Goal: Information Seeking & Learning: Learn about a topic

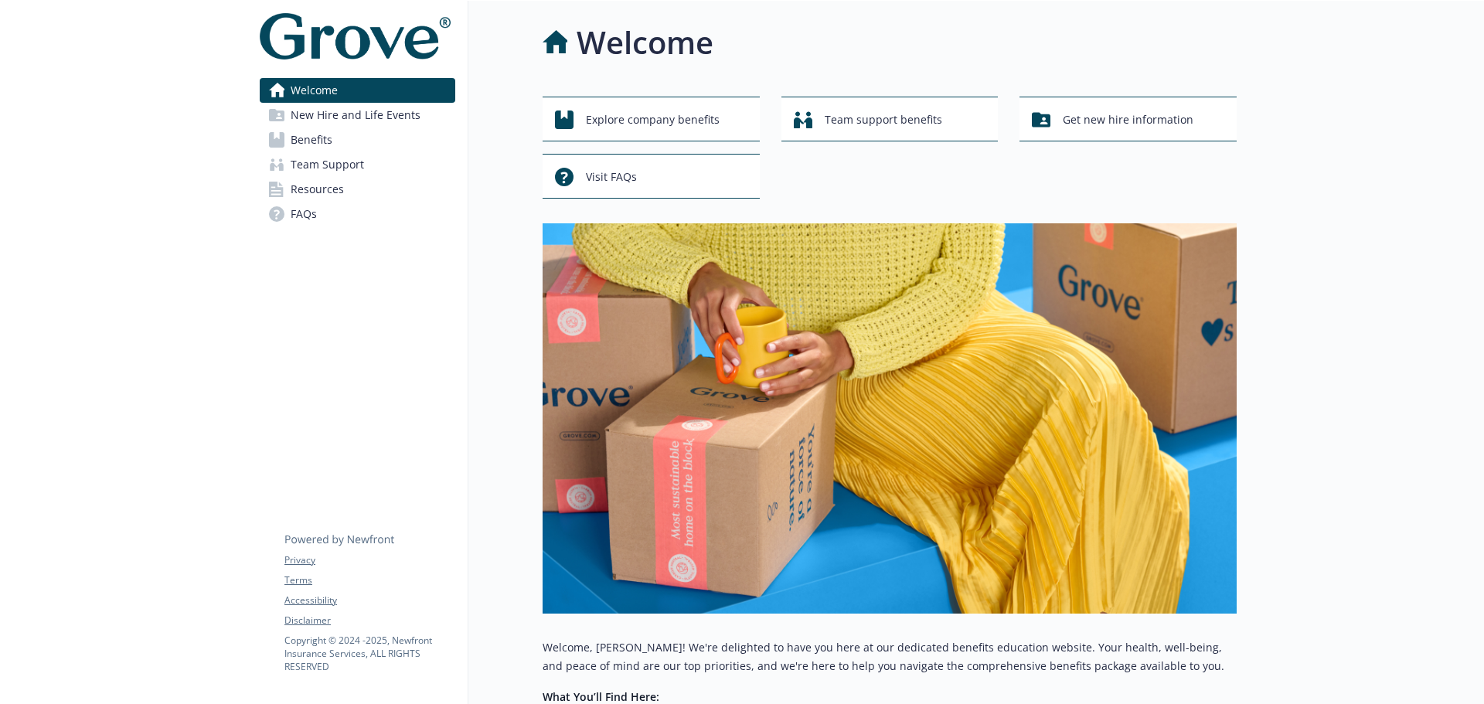
click at [343, 111] on span "New Hire and Life Events" at bounding box center [356, 115] width 130 height 25
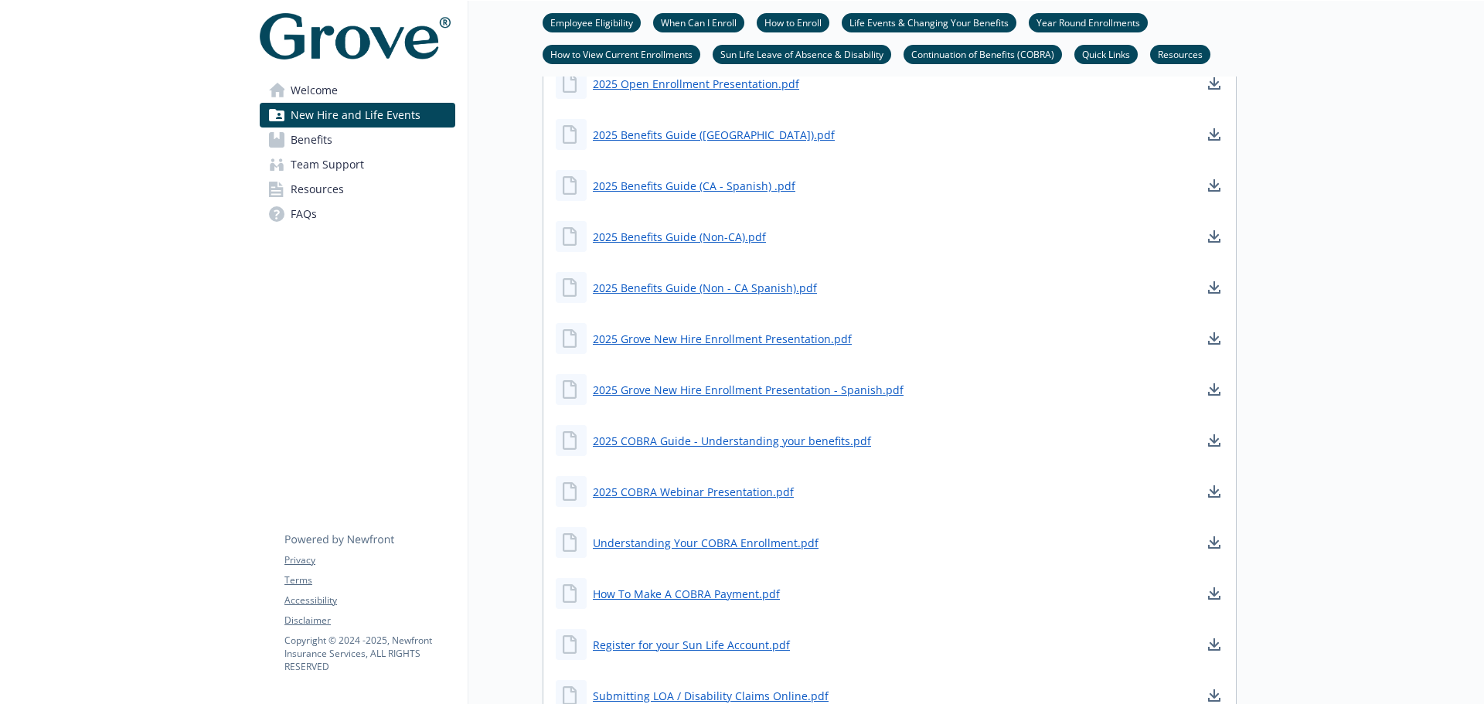
scroll to position [1314, 0]
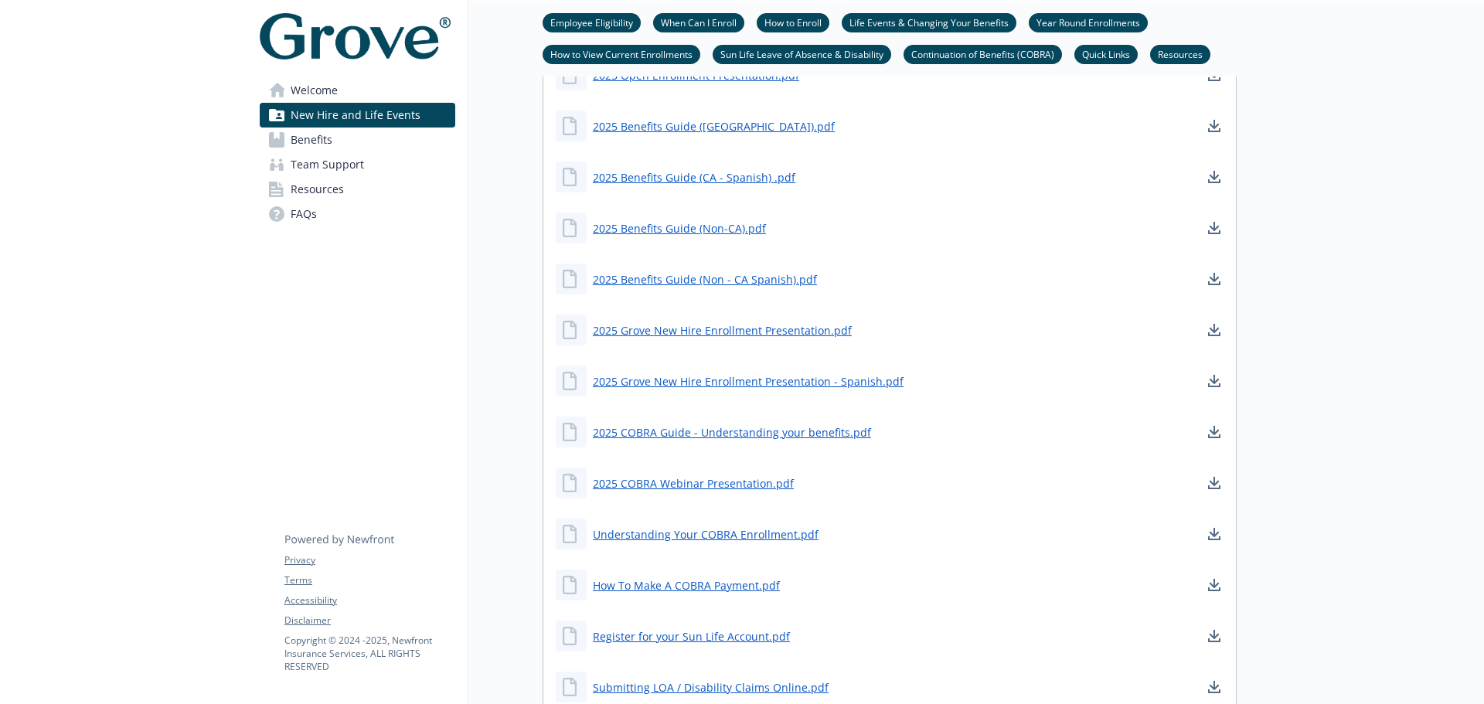
click at [321, 97] on span "Welcome" at bounding box center [314, 90] width 47 height 25
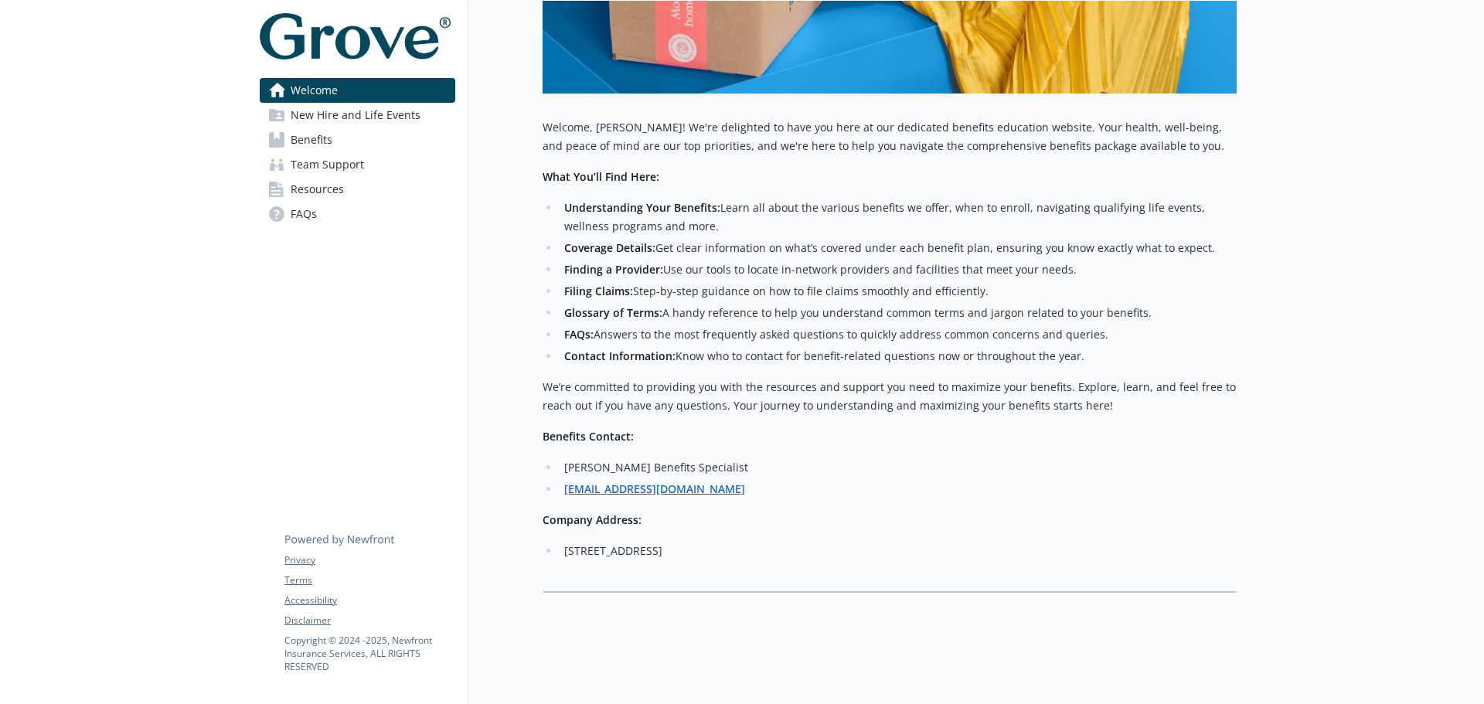
click at [339, 138] on link "Benefits" at bounding box center [358, 140] width 196 height 25
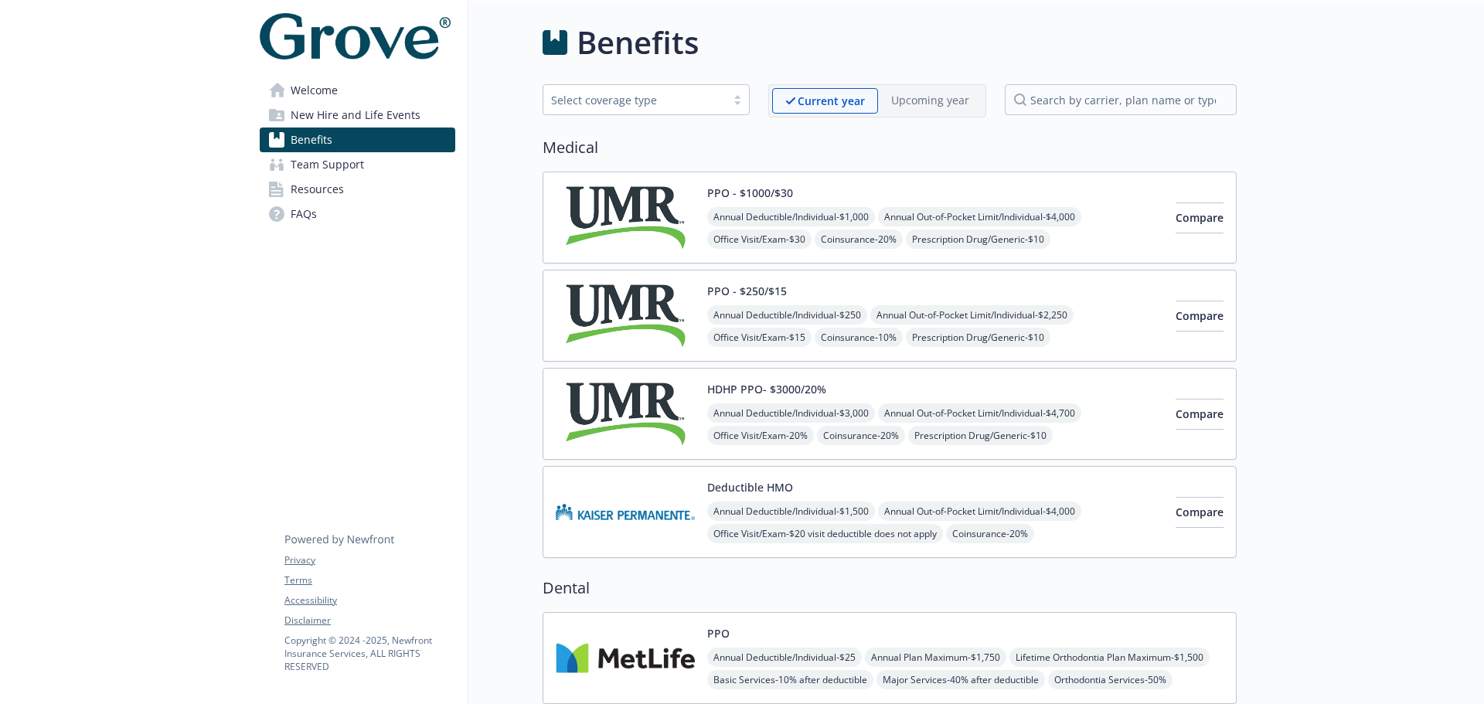
click at [683, 87] on div "Select coverage type" at bounding box center [646, 99] width 207 height 31
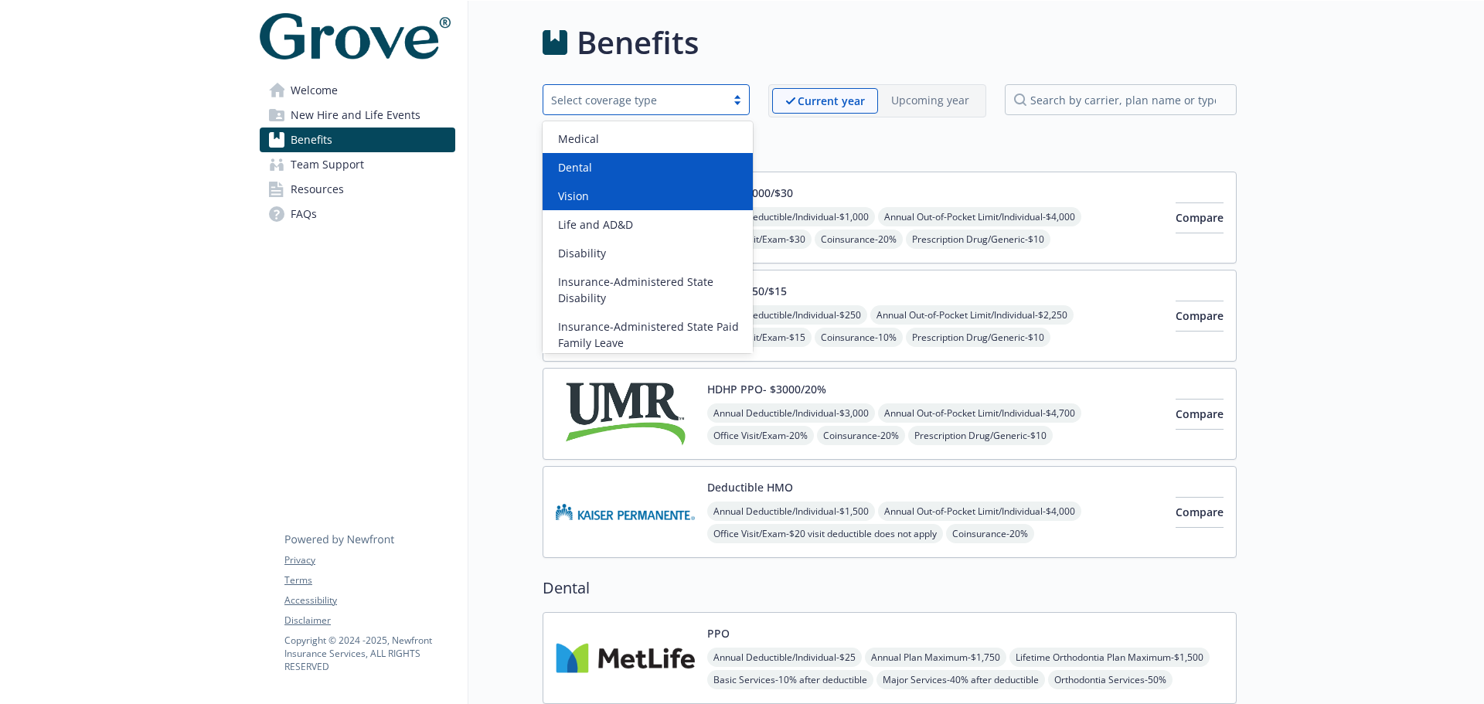
scroll to position [93, 0]
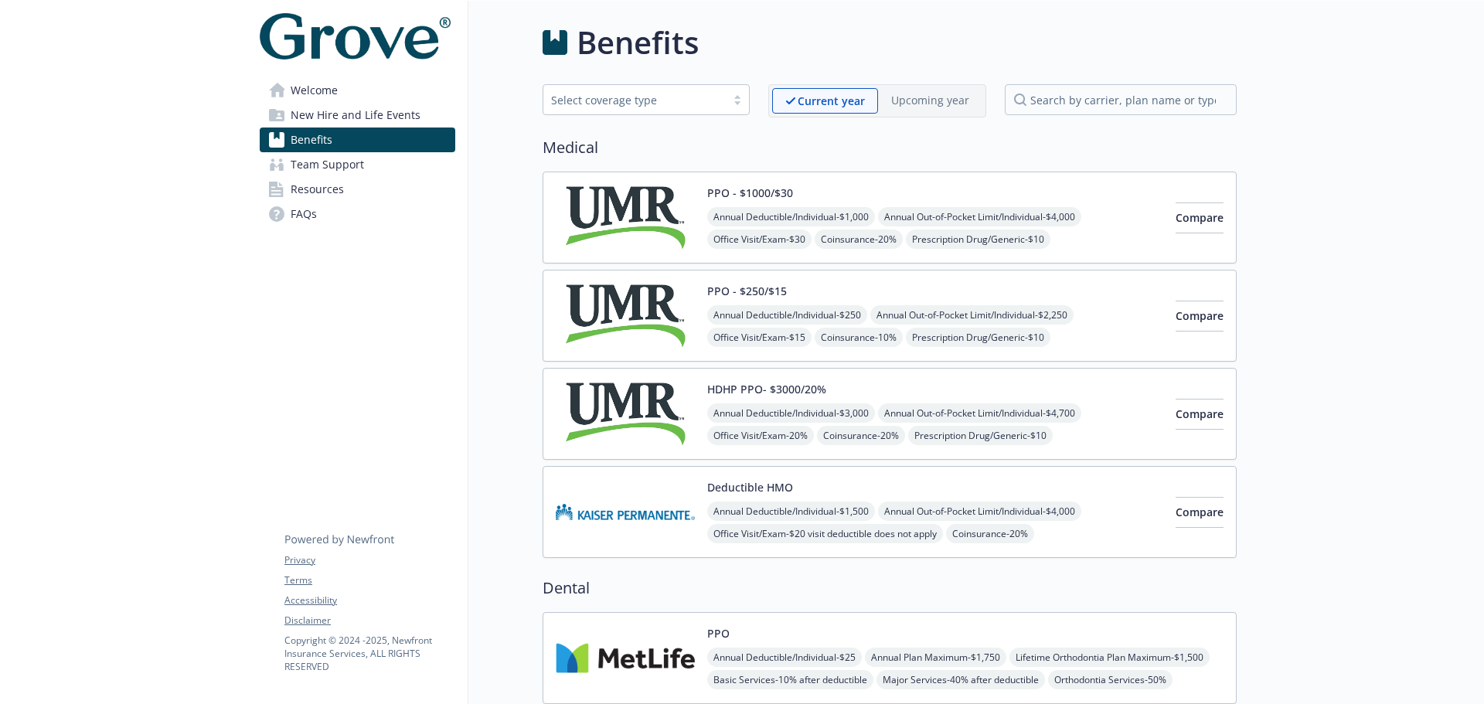
click at [414, 101] on link "Welcome" at bounding box center [358, 90] width 196 height 25
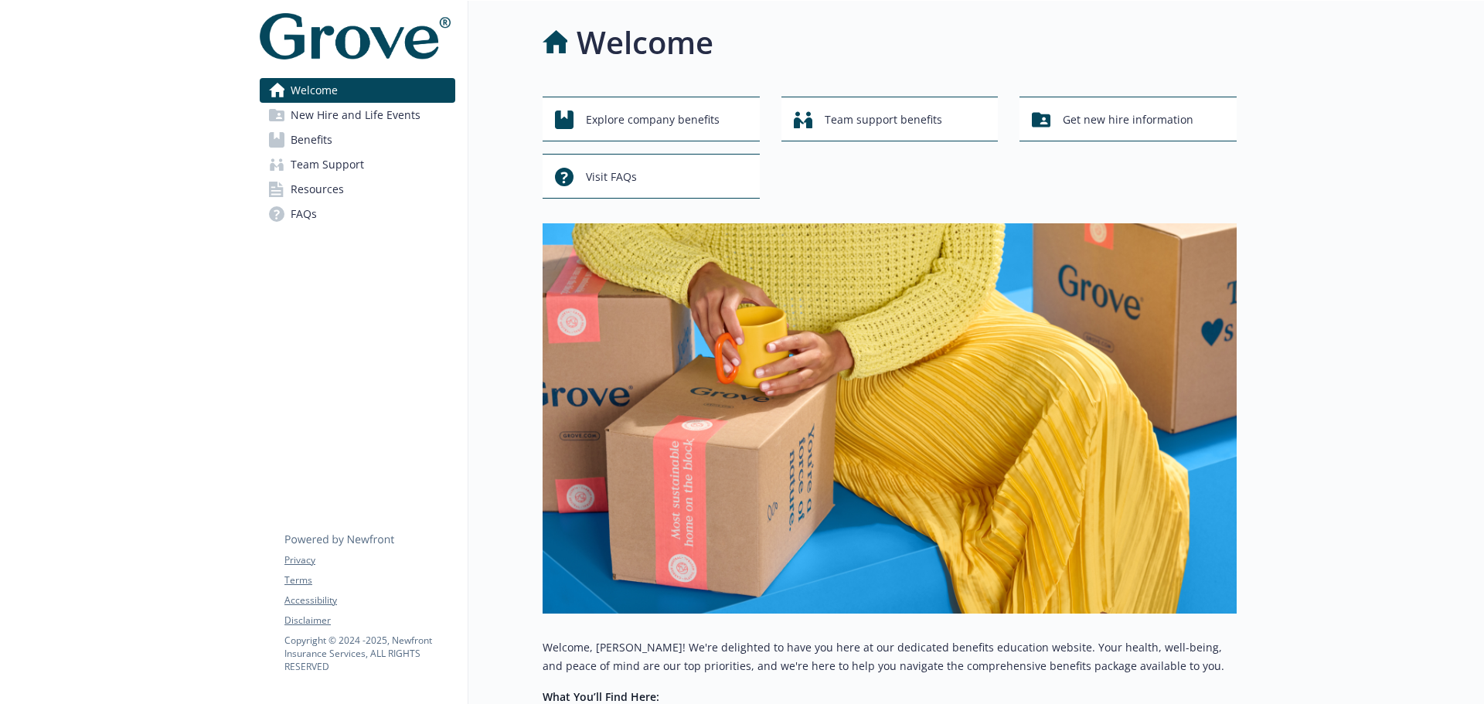
click at [417, 112] on link "New Hire and Life Events" at bounding box center [358, 115] width 196 height 25
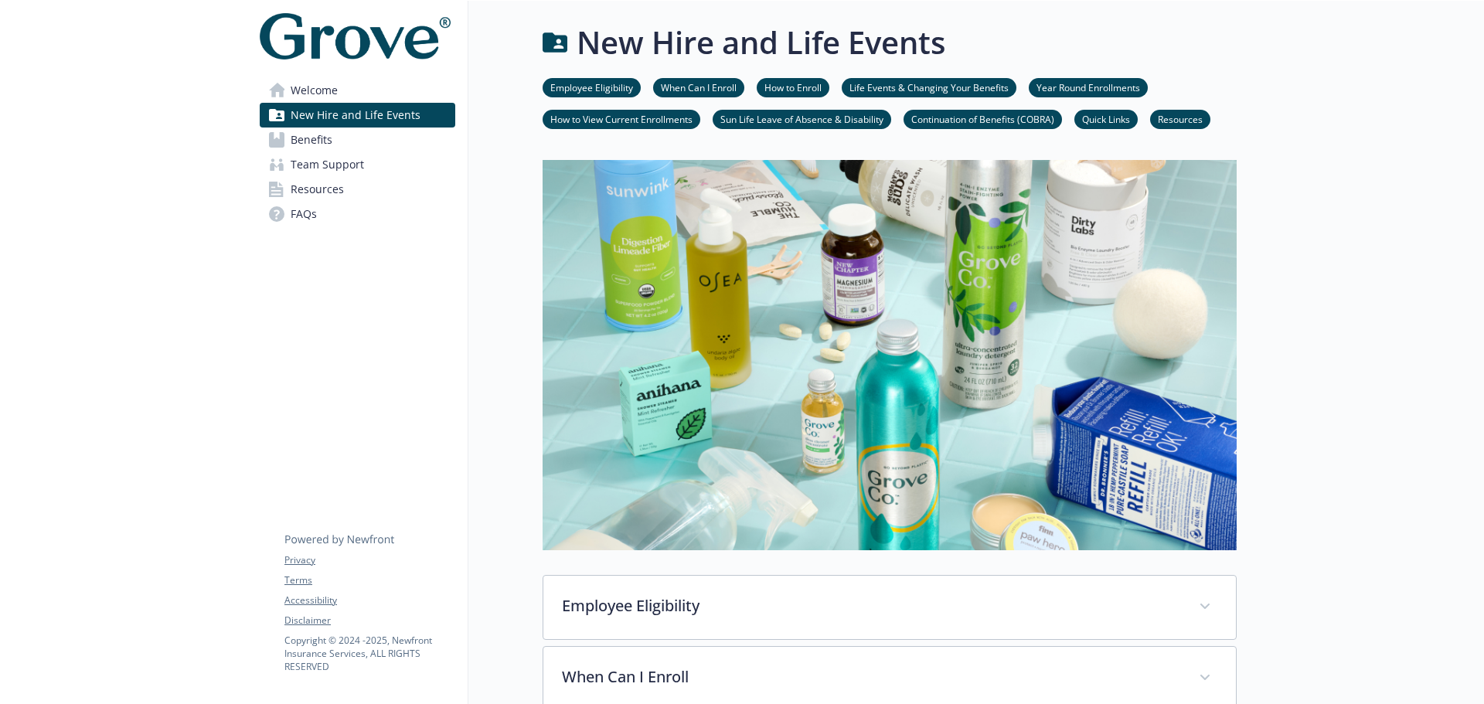
click at [350, 189] on link "Resources" at bounding box center [358, 189] width 196 height 25
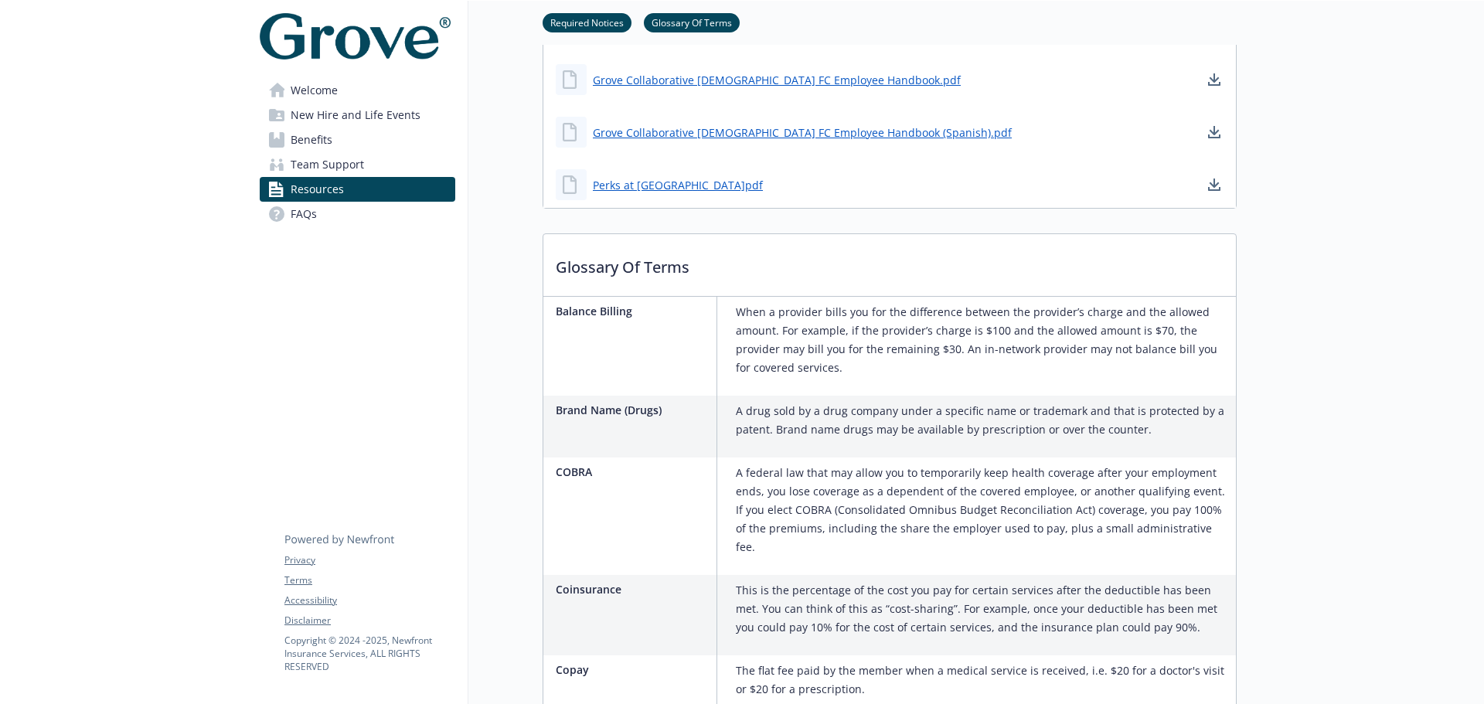
scroll to position [1469, 0]
click at [340, 139] on link "Benefits" at bounding box center [358, 140] width 196 height 25
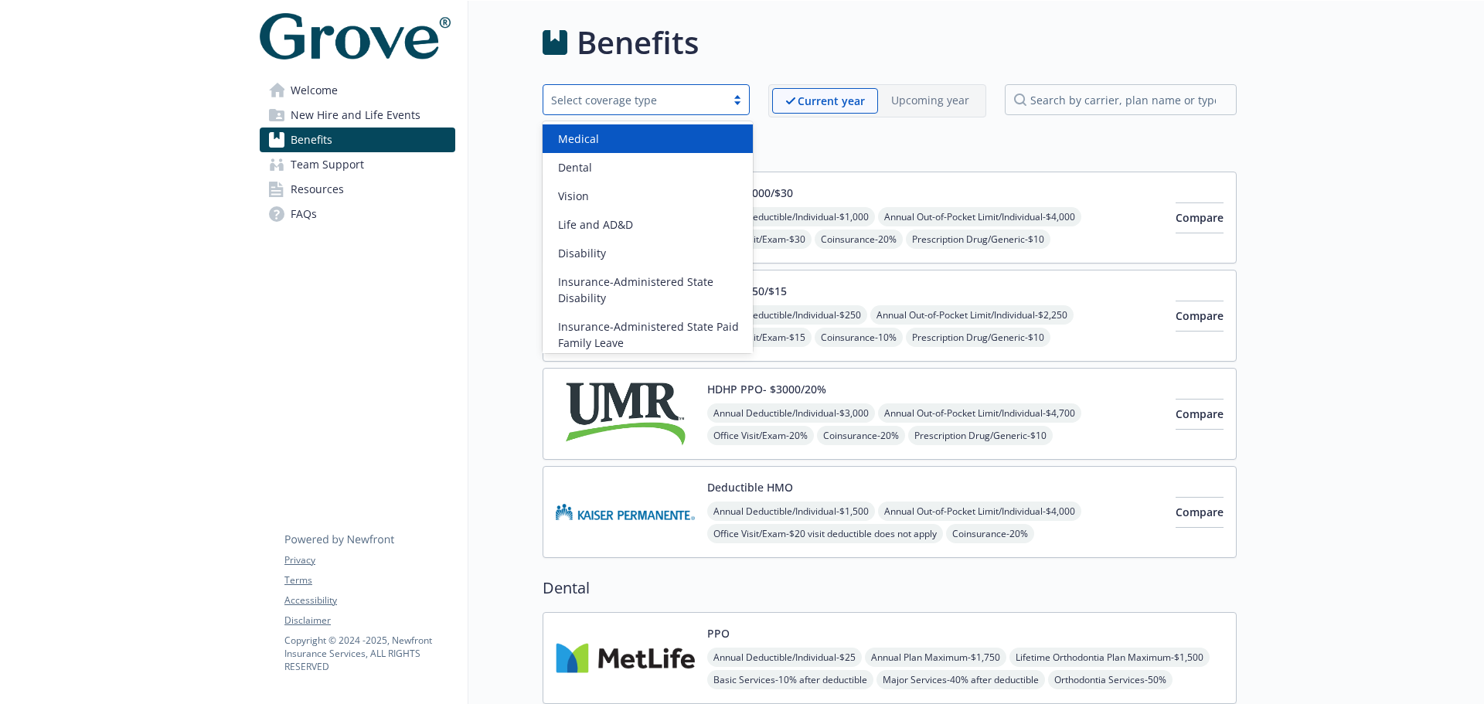
click at [643, 102] on div "Select coverage type" at bounding box center [634, 100] width 167 height 16
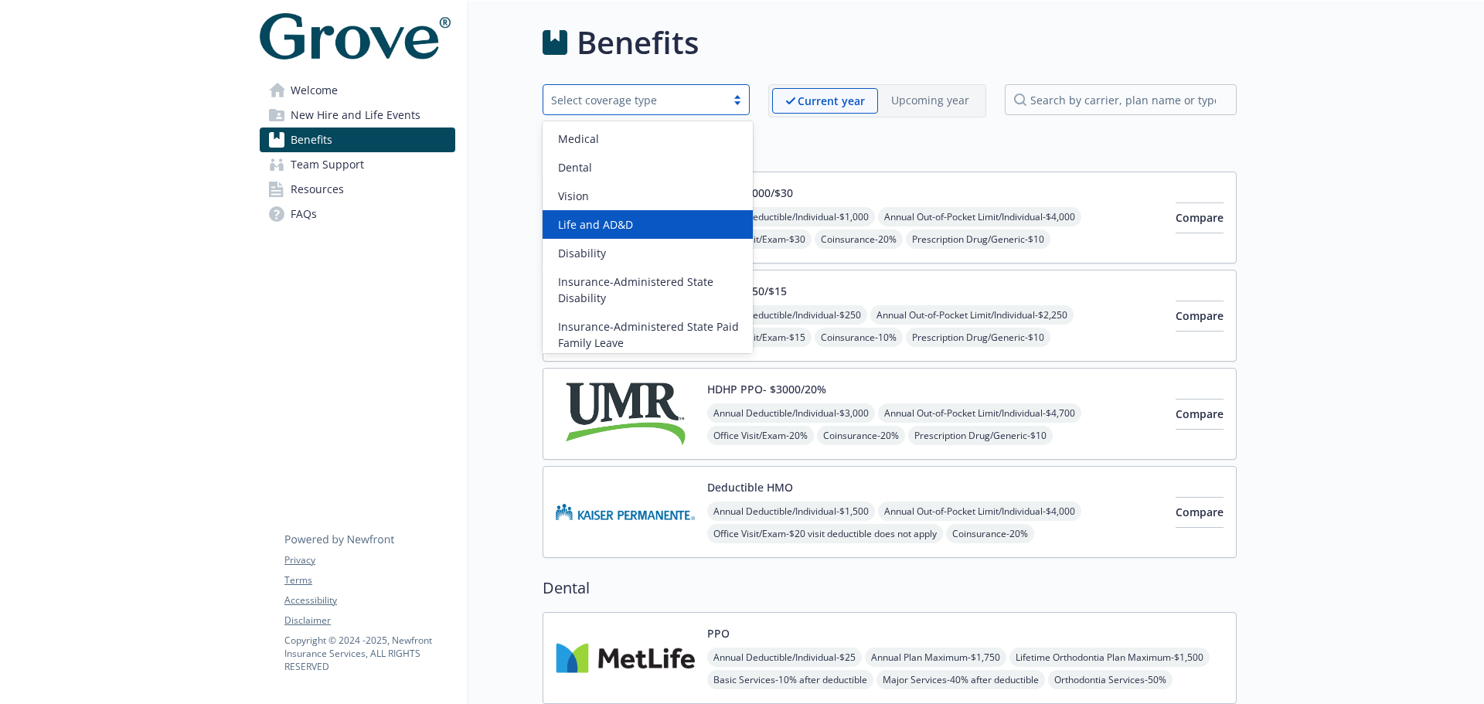
scroll to position [93, 0]
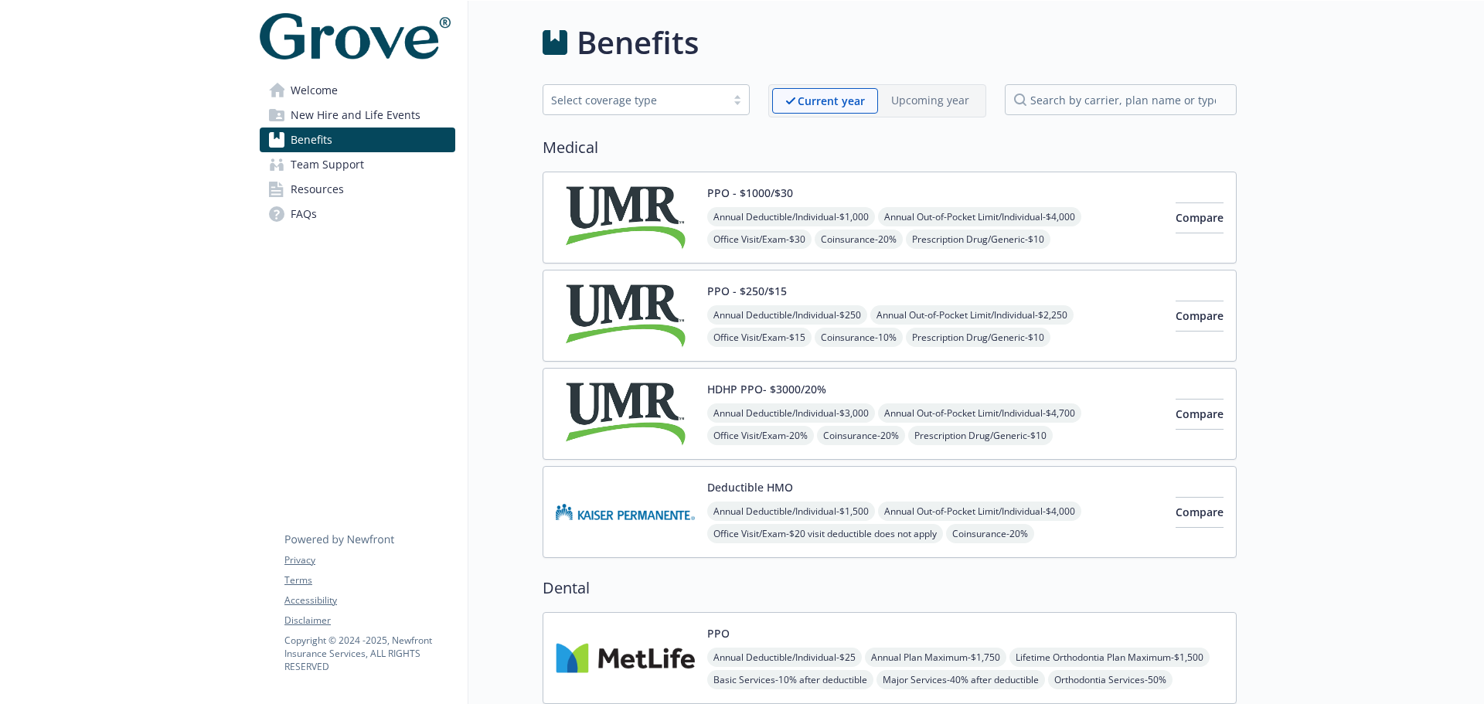
click at [340, 119] on span "New Hire and Life Events" at bounding box center [356, 115] width 130 height 25
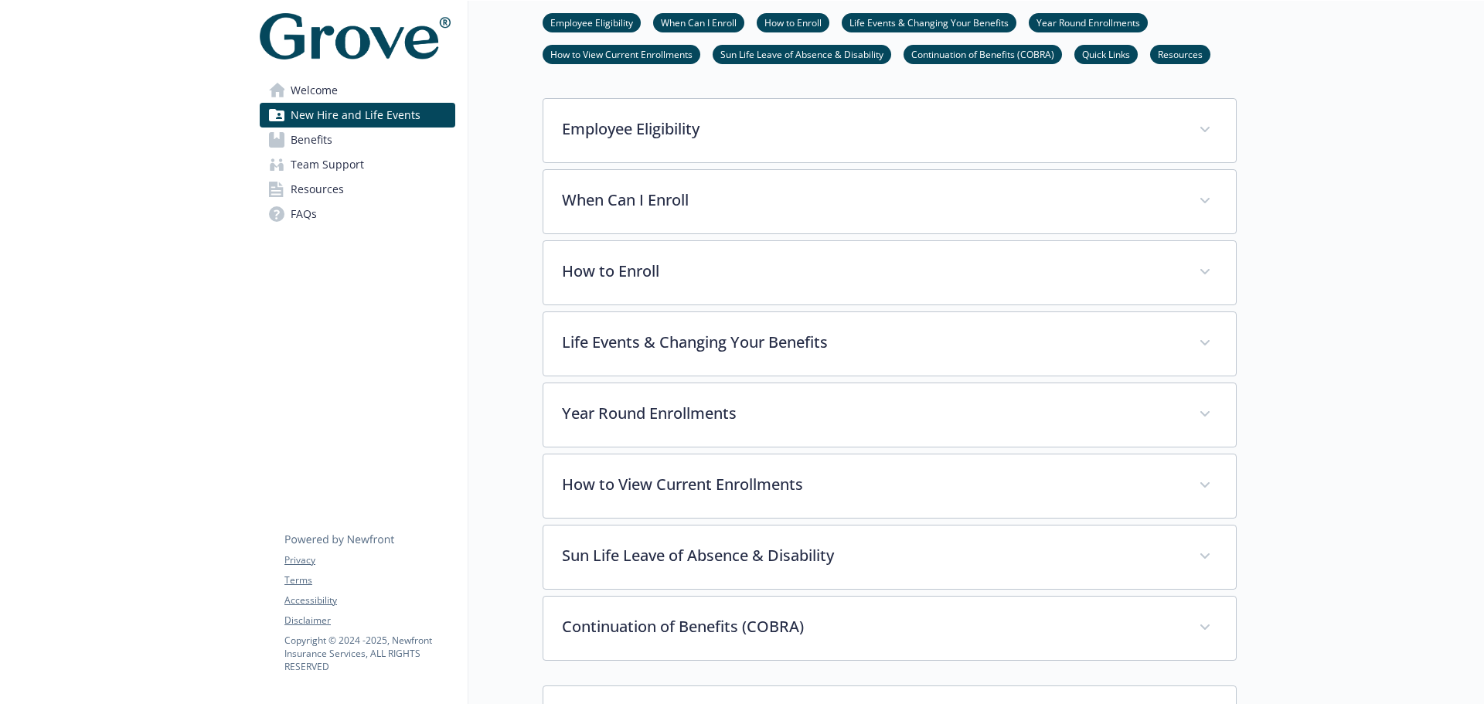
scroll to position [619, 0]
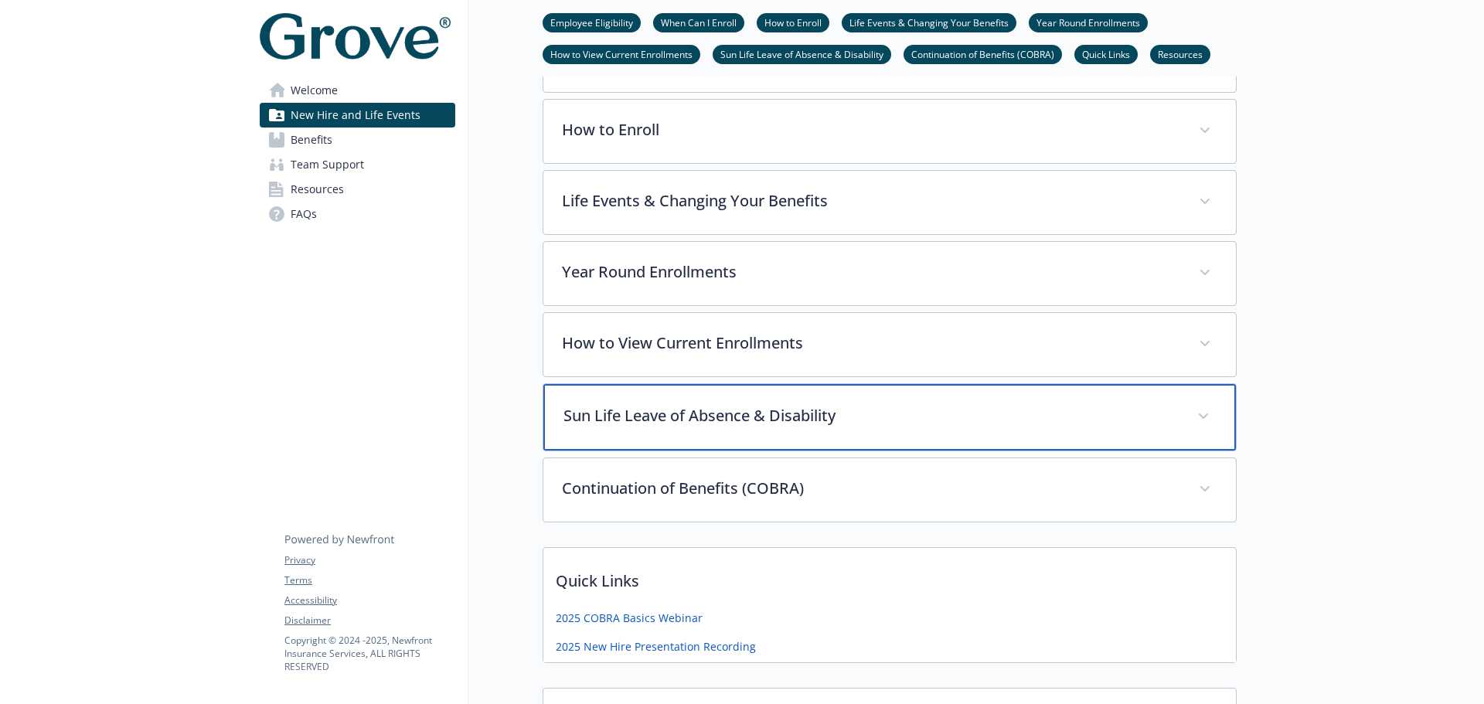
click at [644, 435] on div "Sun Life Leave of Absence & Disability" at bounding box center [890, 417] width 693 height 66
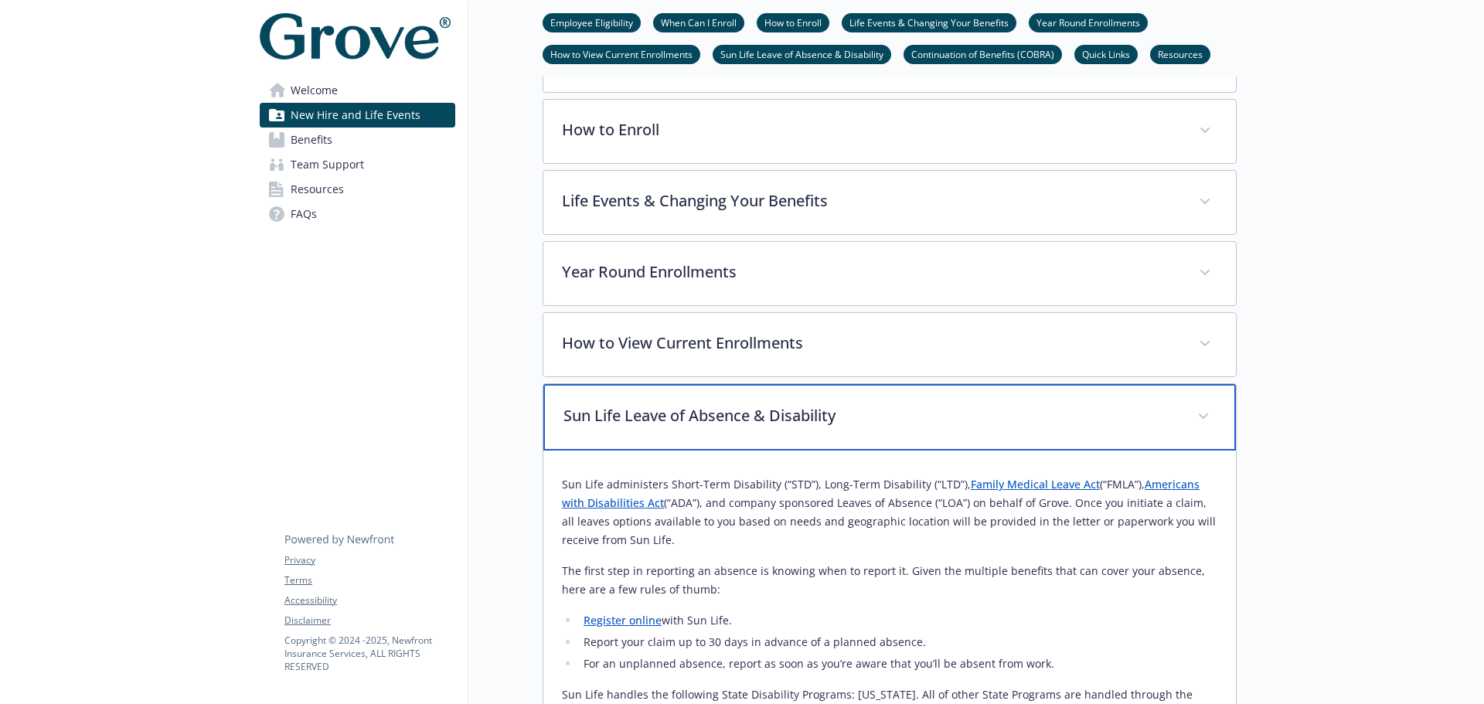
click at [642, 419] on p "Sun Life Leave of Absence & Disability" at bounding box center [871, 415] width 615 height 23
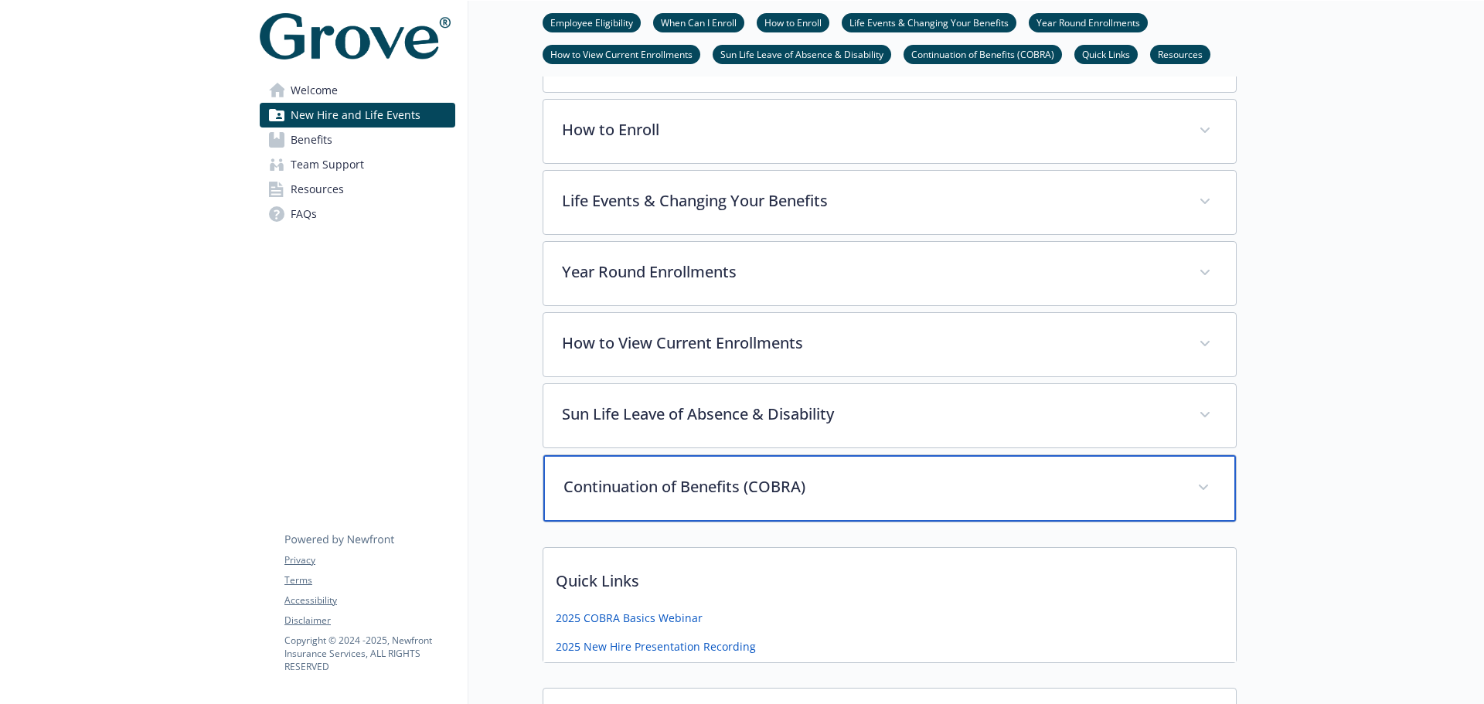
click at [804, 481] on p "Continuation of Benefits (COBRA)" at bounding box center [871, 486] width 615 height 23
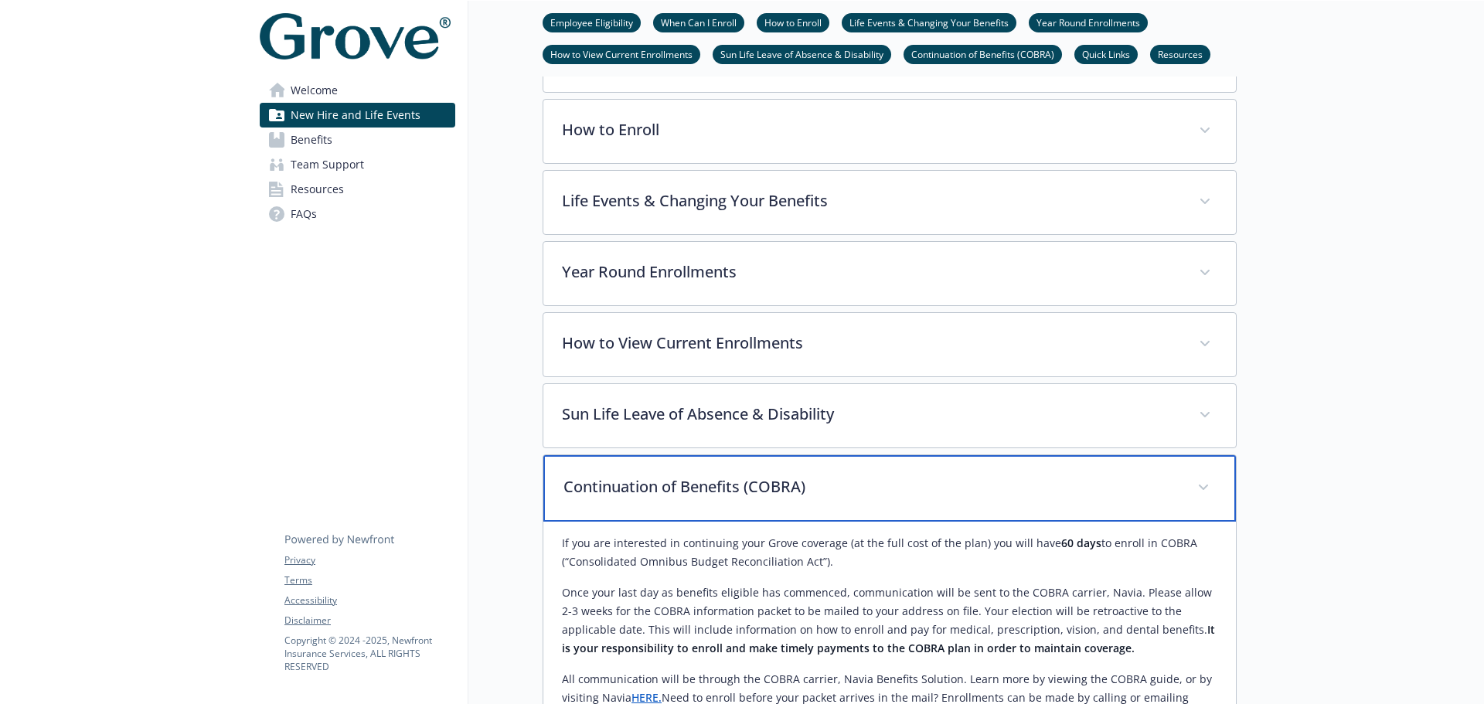
click at [805, 482] on p "Continuation of Benefits (COBRA)" at bounding box center [871, 486] width 615 height 23
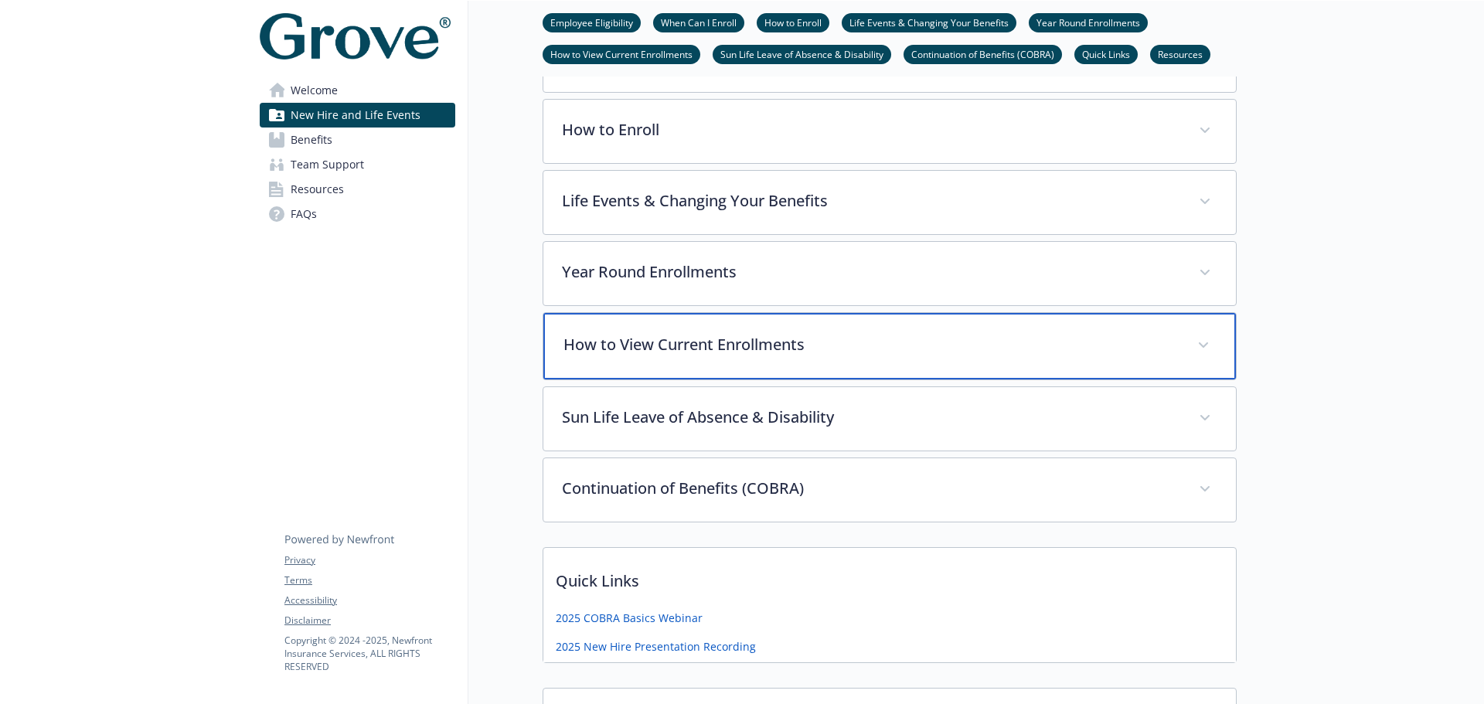
click at [768, 361] on div "How to View Current Enrollments" at bounding box center [890, 346] width 693 height 66
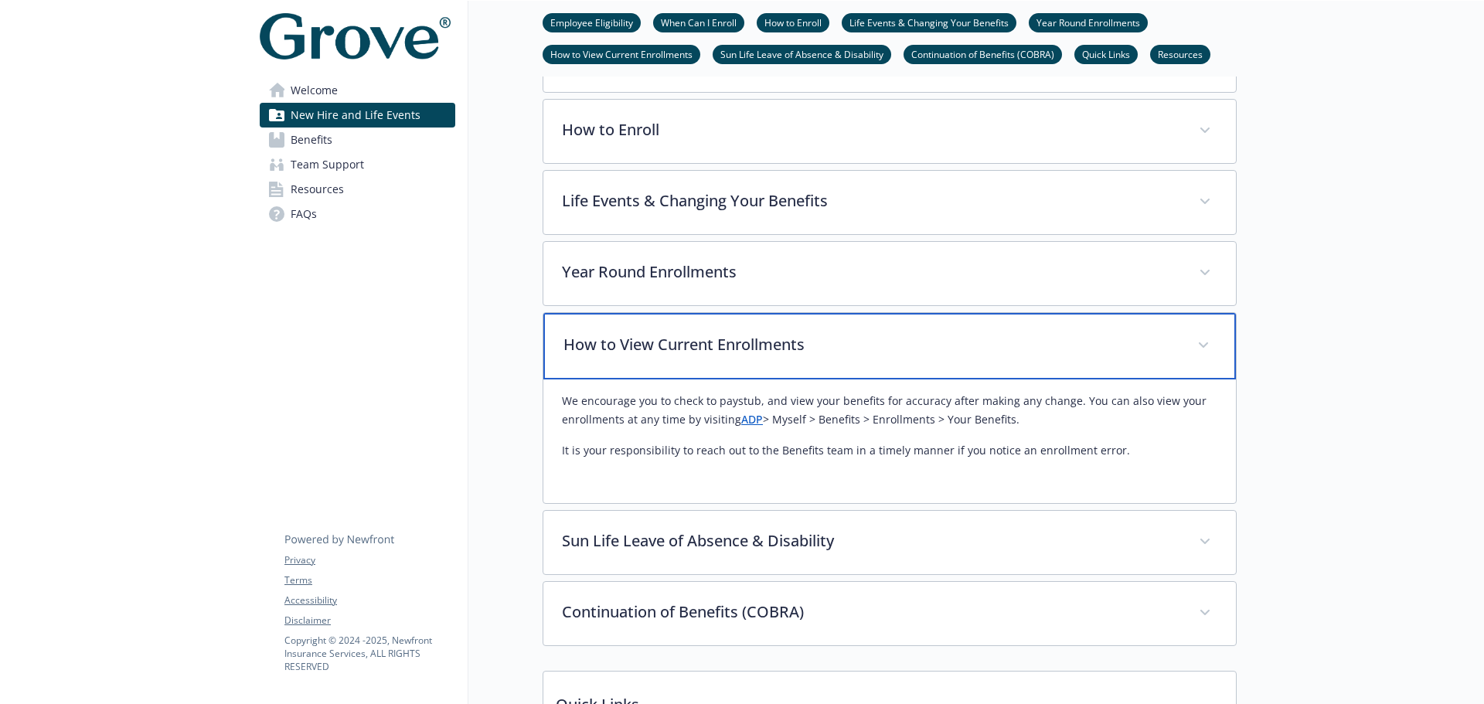
click at [768, 361] on div "How to View Current Enrollments" at bounding box center [890, 346] width 693 height 66
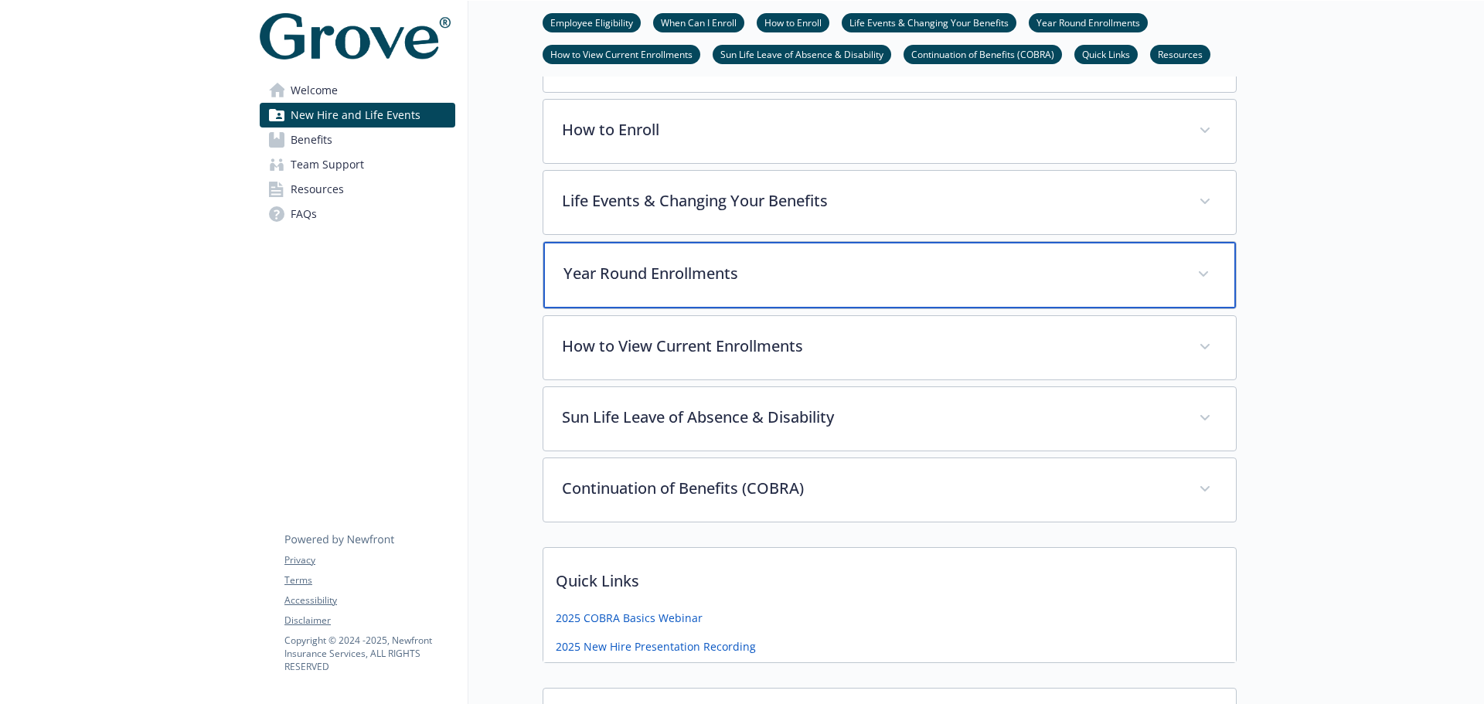
click at [767, 281] on p "Year Round Enrollments" at bounding box center [871, 273] width 615 height 23
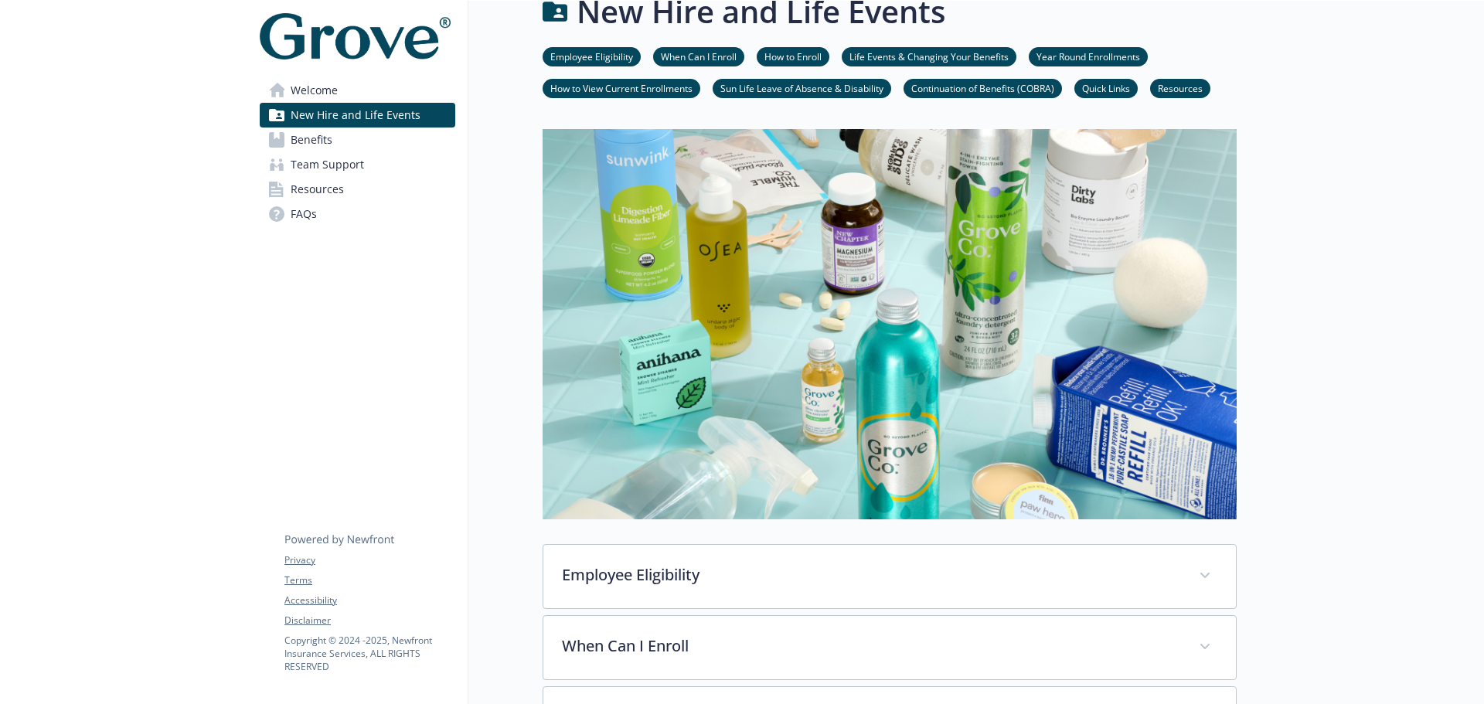
scroll to position [0, 0]
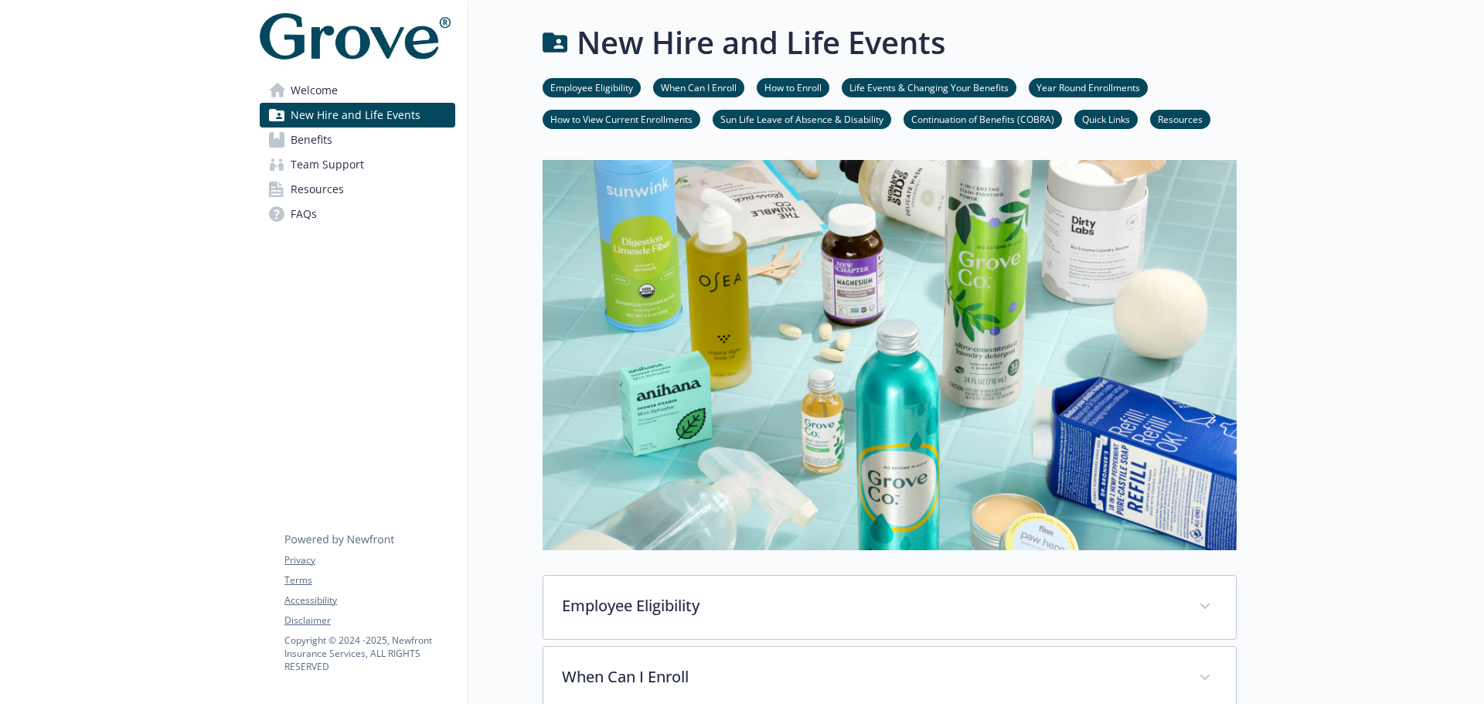
click at [375, 101] on link "Welcome" at bounding box center [358, 90] width 196 height 25
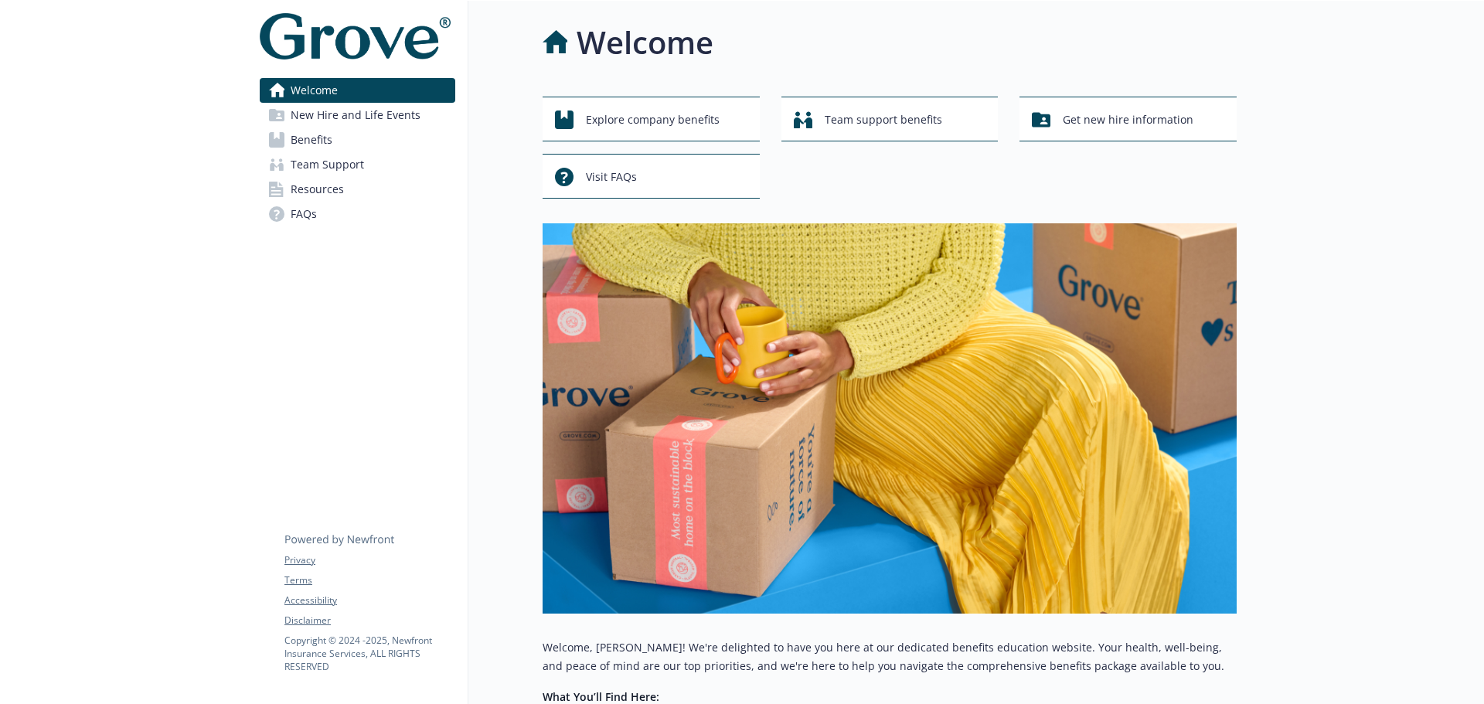
click at [379, 115] on span "New Hire and Life Events" at bounding box center [356, 115] width 130 height 25
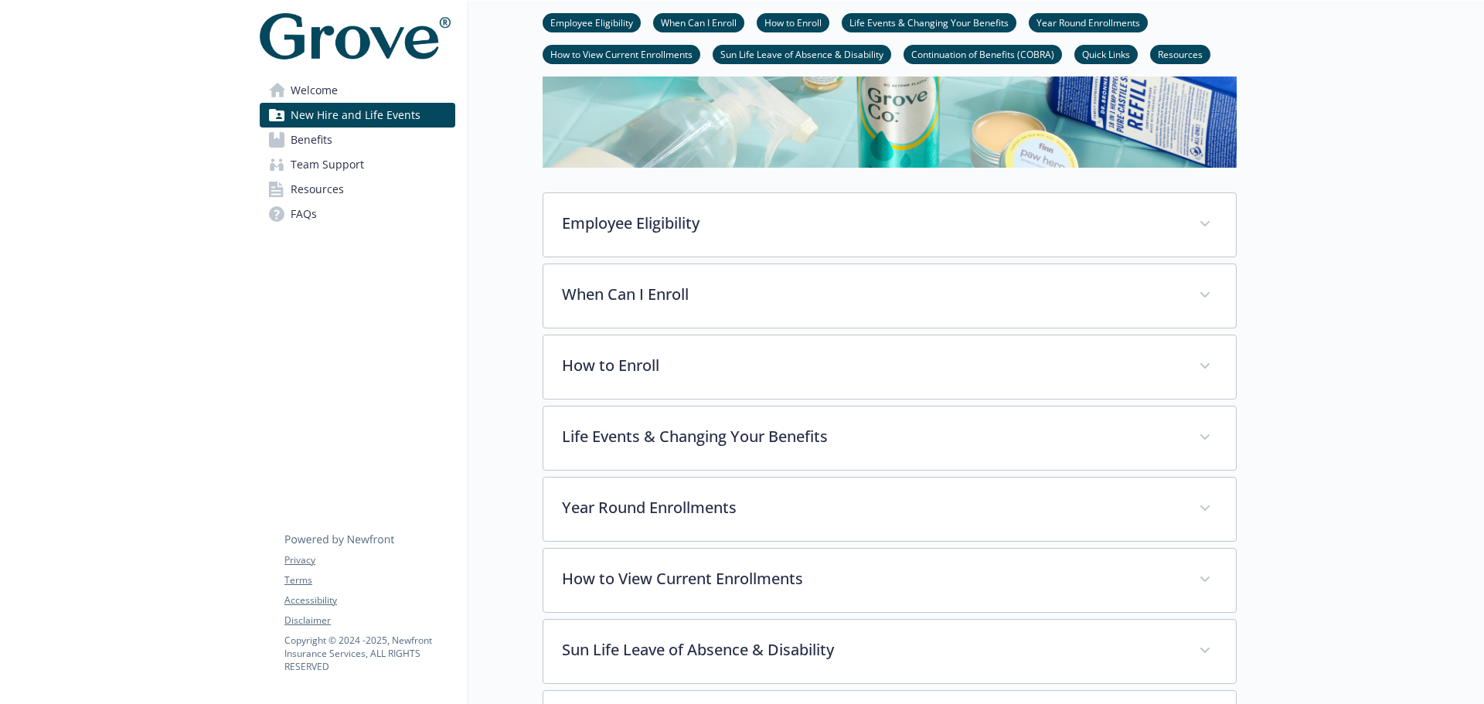
scroll to position [387, 0]
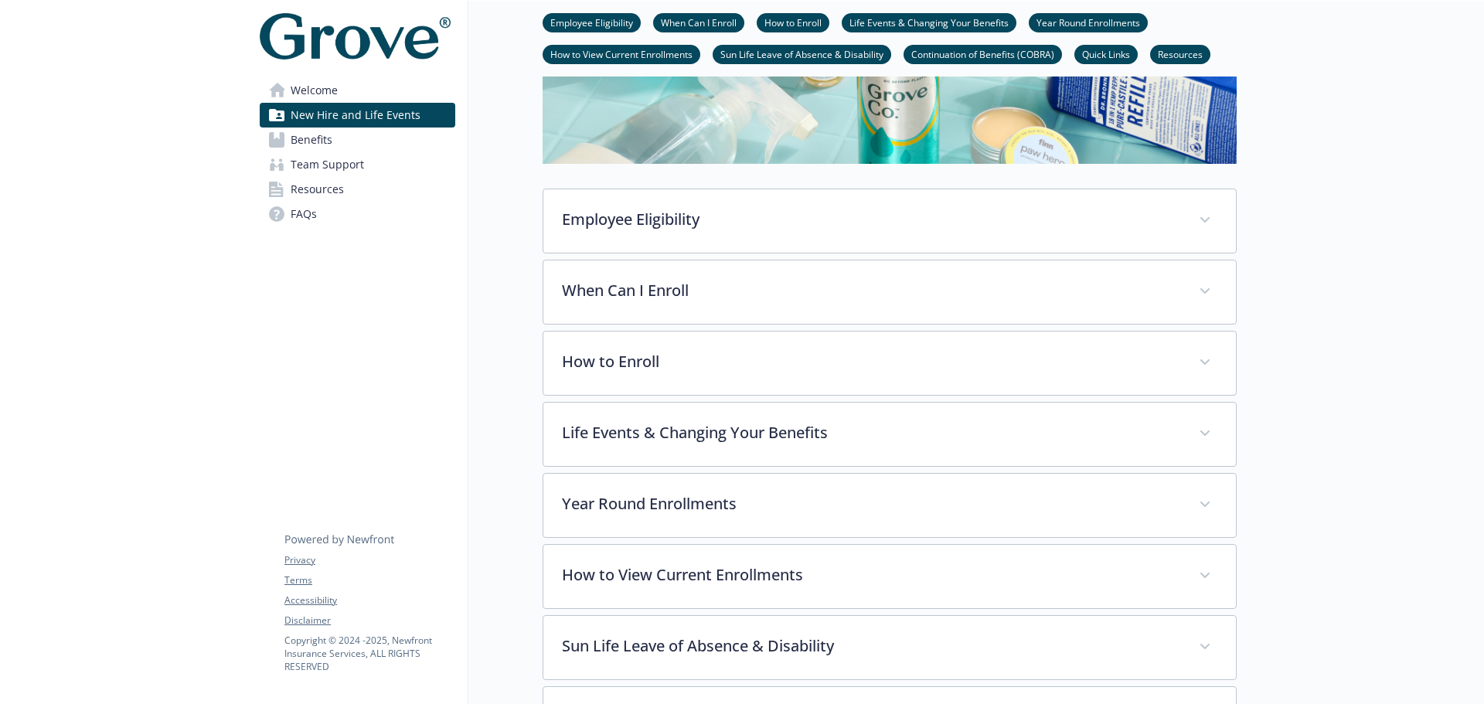
click at [370, 137] on link "Benefits" at bounding box center [358, 140] width 196 height 25
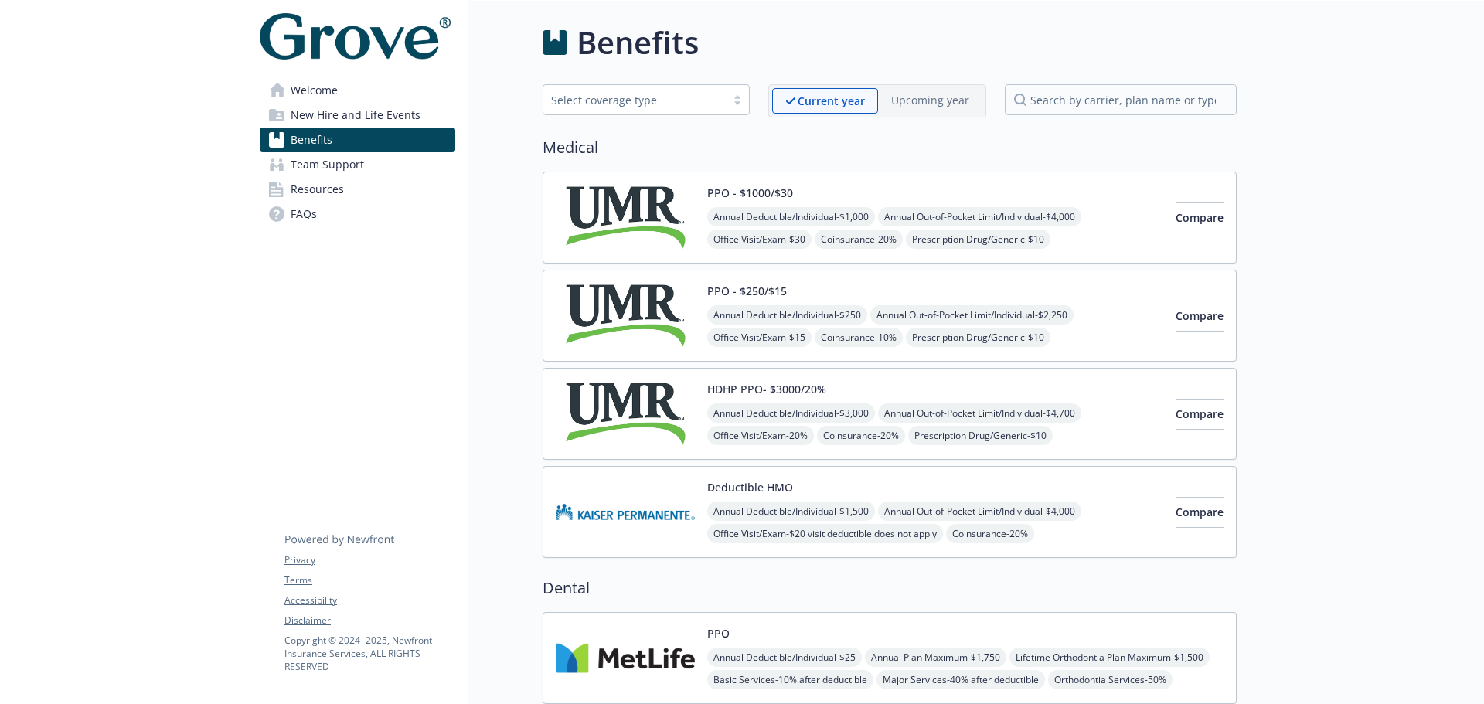
click at [677, 99] on div "Select coverage type" at bounding box center [634, 100] width 167 height 16
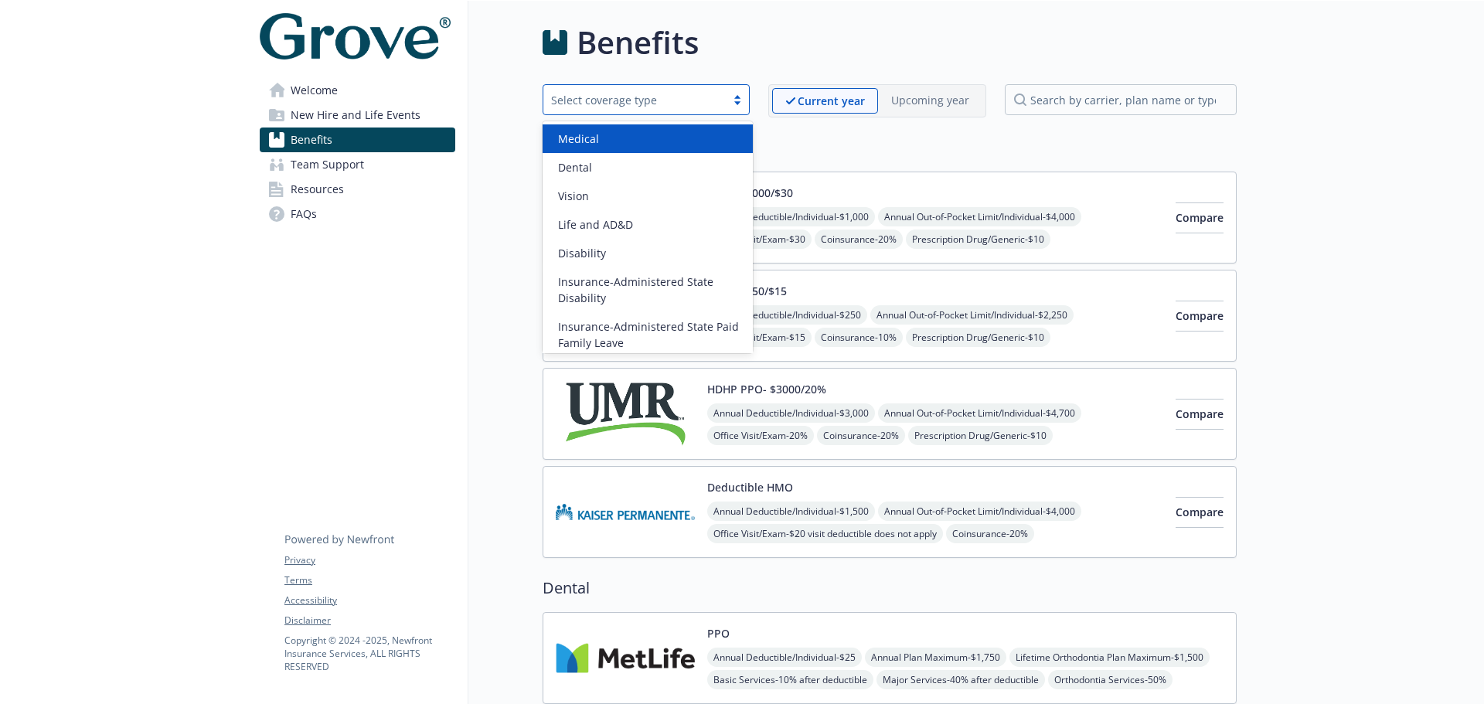
click at [683, 97] on div "Select coverage type" at bounding box center [634, 100] width 167 height 16
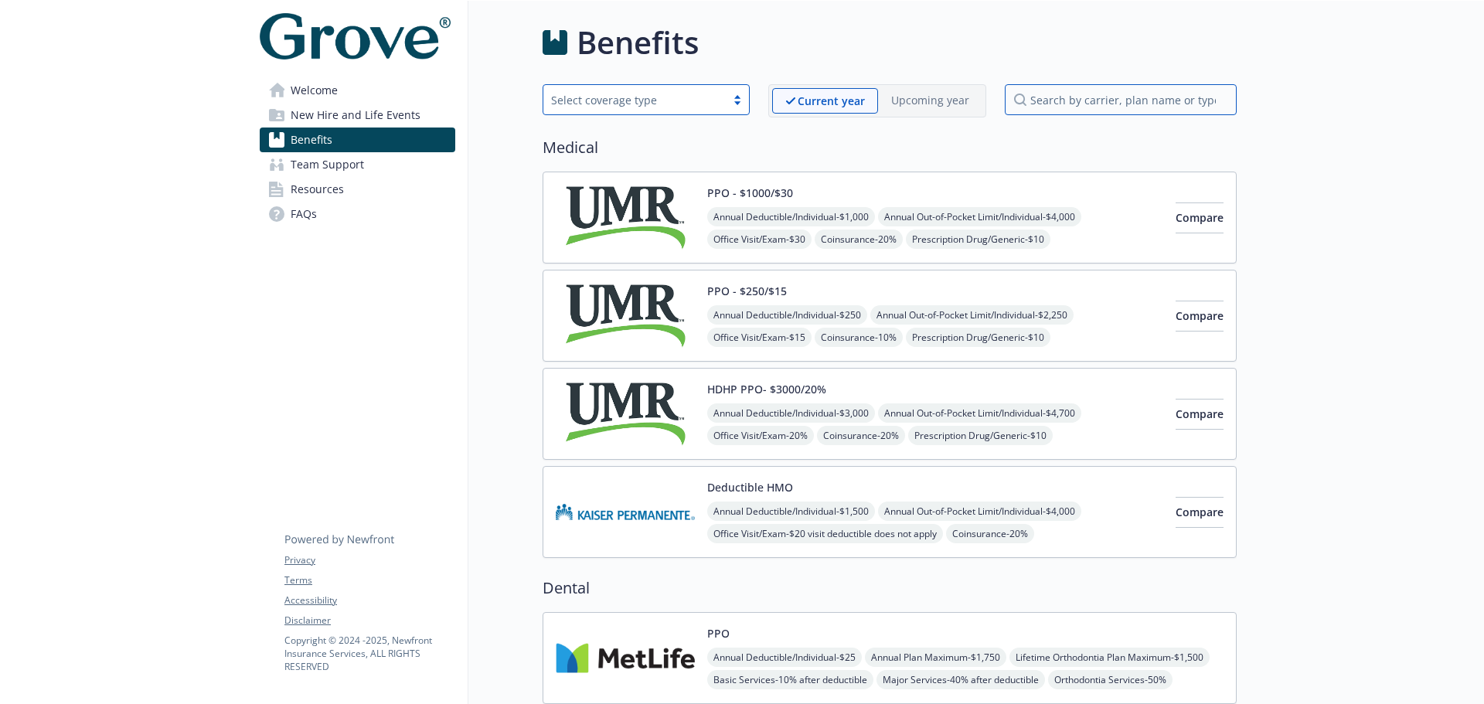
click at [1121, 94] on input "search by carrier, plan name or type" at bounding box center [1121, 99] width 232 height 31
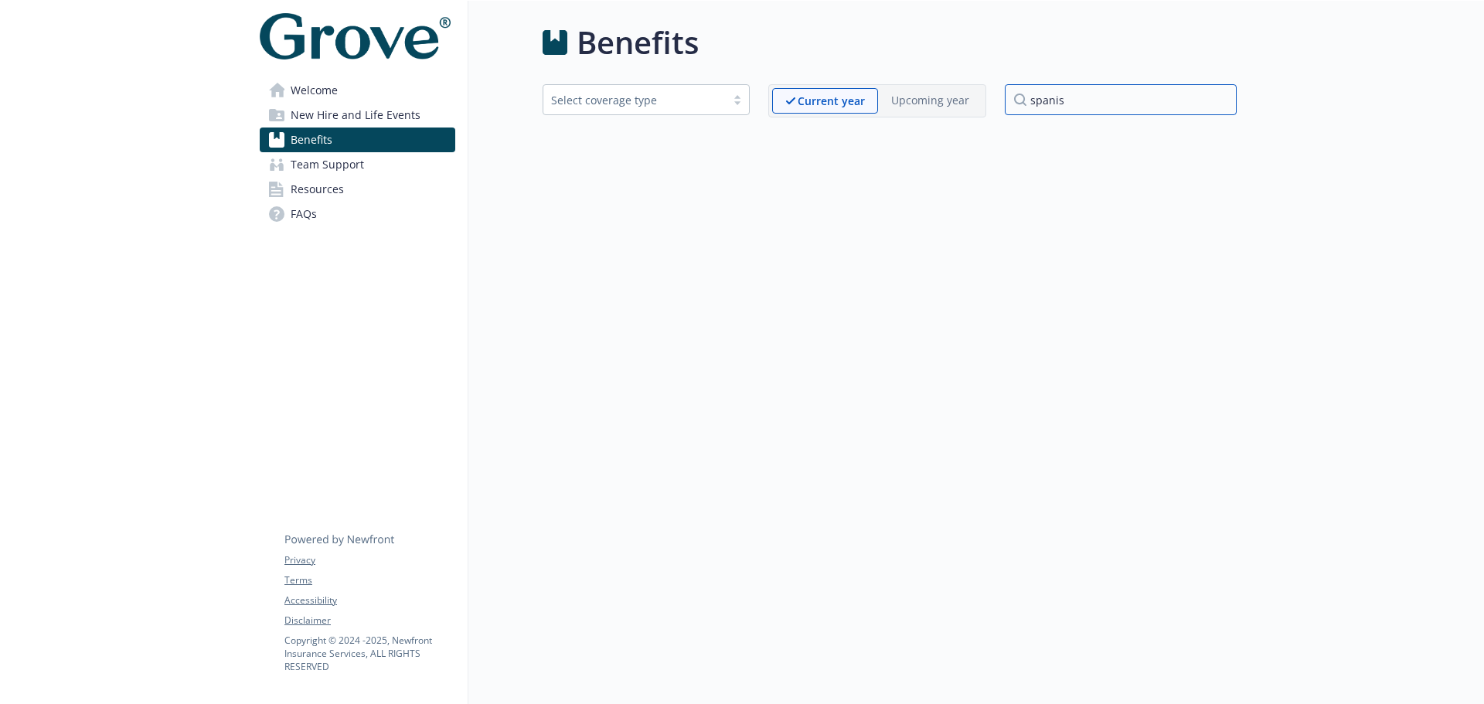
type input "spanish"
click at [1232, 106] on input "spanish" at bounding box center [1121, 99] width 232 height 31
click at [1223, 97] on input "spanish" at bounding box center [1121, 99] width 232 height 31
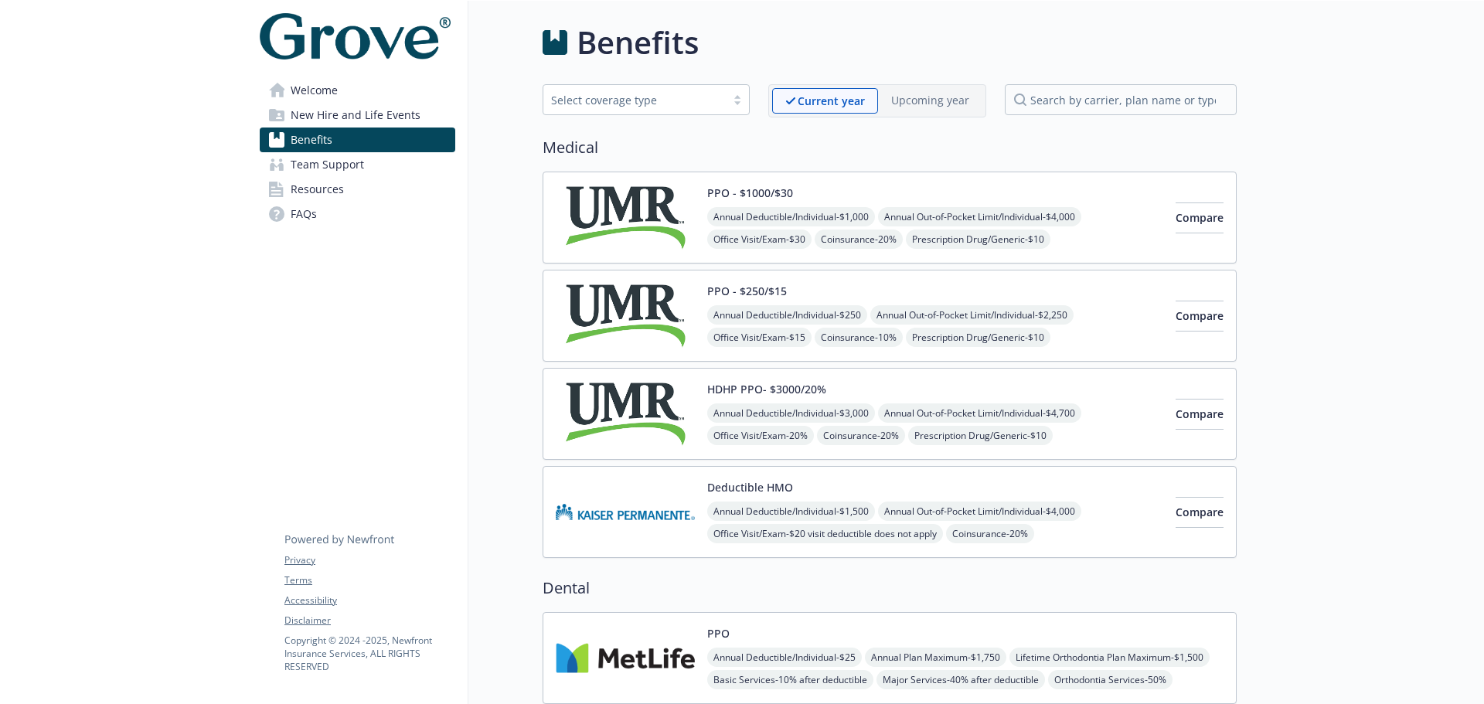
click at [332, 94] on span "Welcome" at bounding box center [314, 90] width 47 height 25
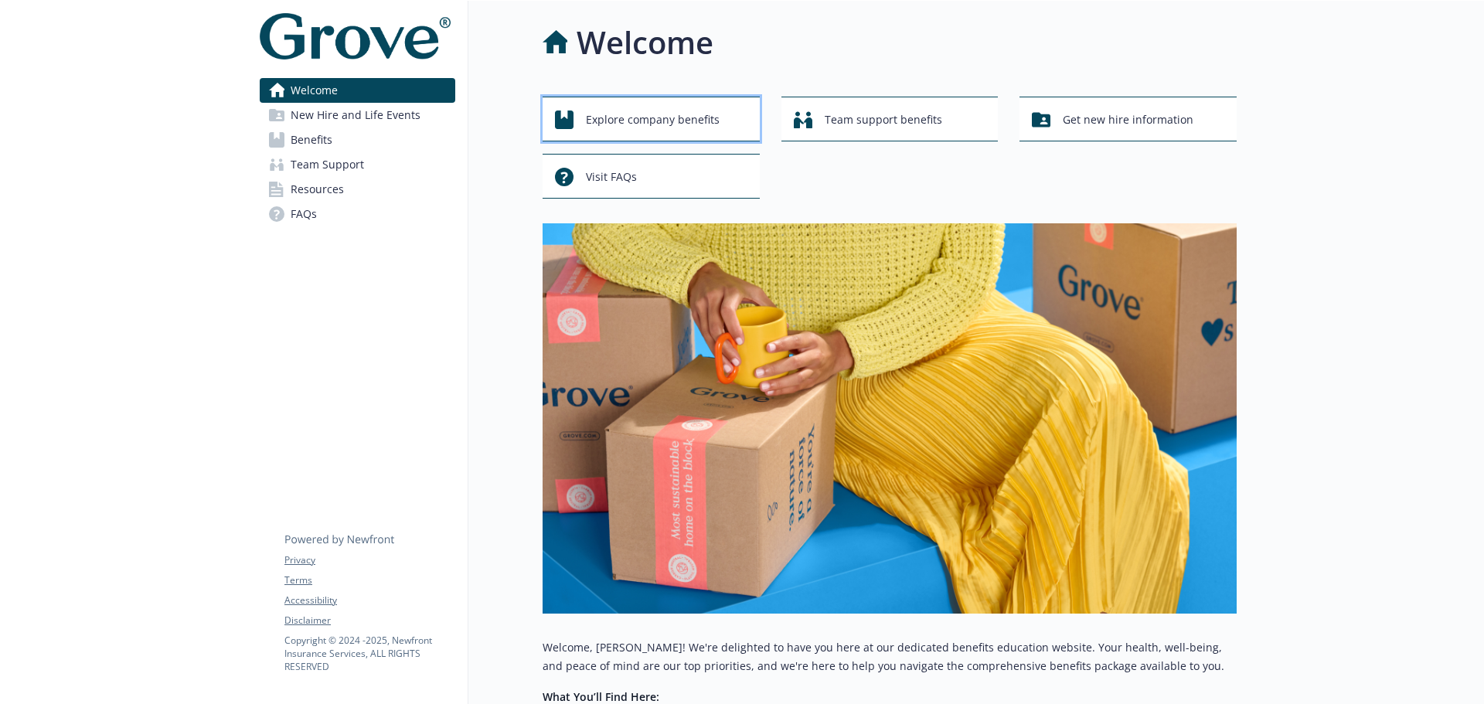
click at [678, 119] on span "Explore company benefits" at bounding box center [653, 119] width 134 height 29
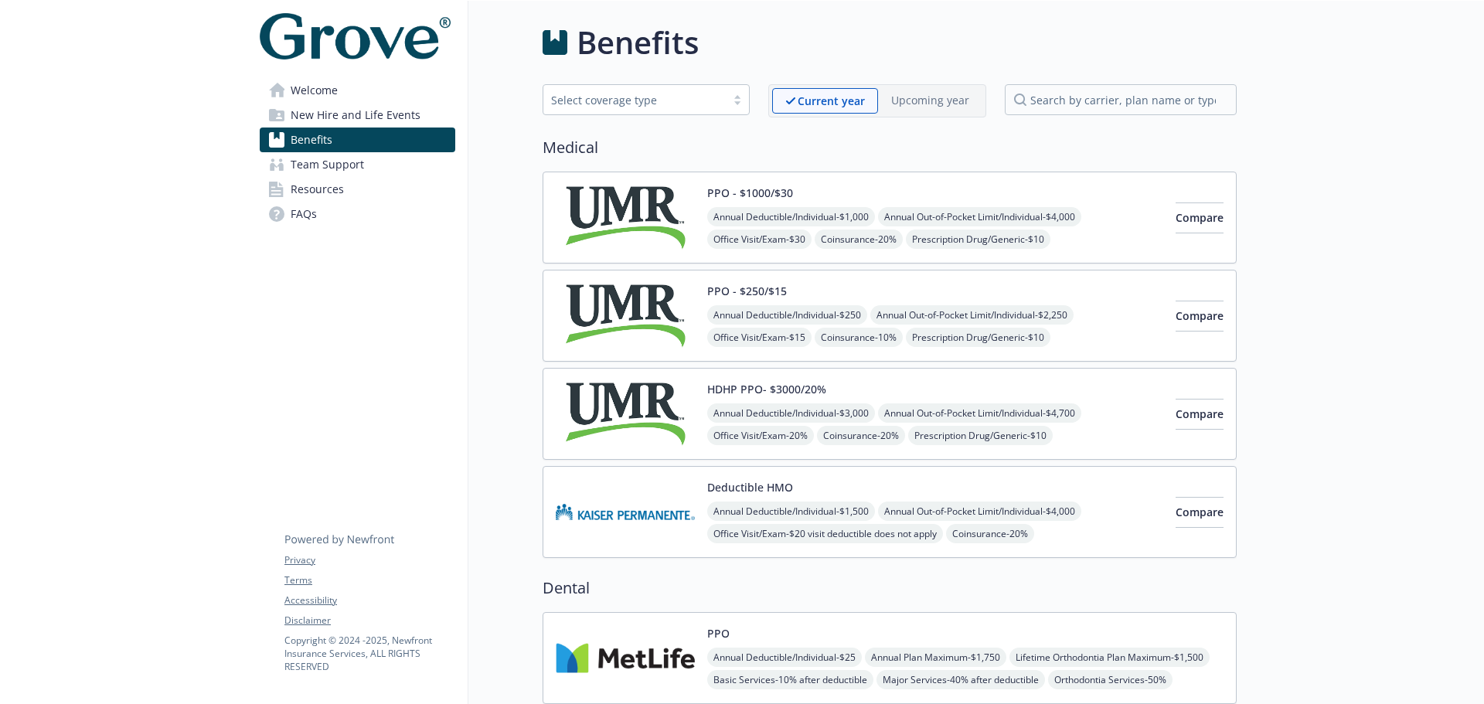
drag, startPoint x: 330, startPoint y: 82, endPoint x: 412, endPoint y: 86, distance: 82.0
click at [330, 83] on span "Welcome" at bounding box center [314, 90] width 47 height 25
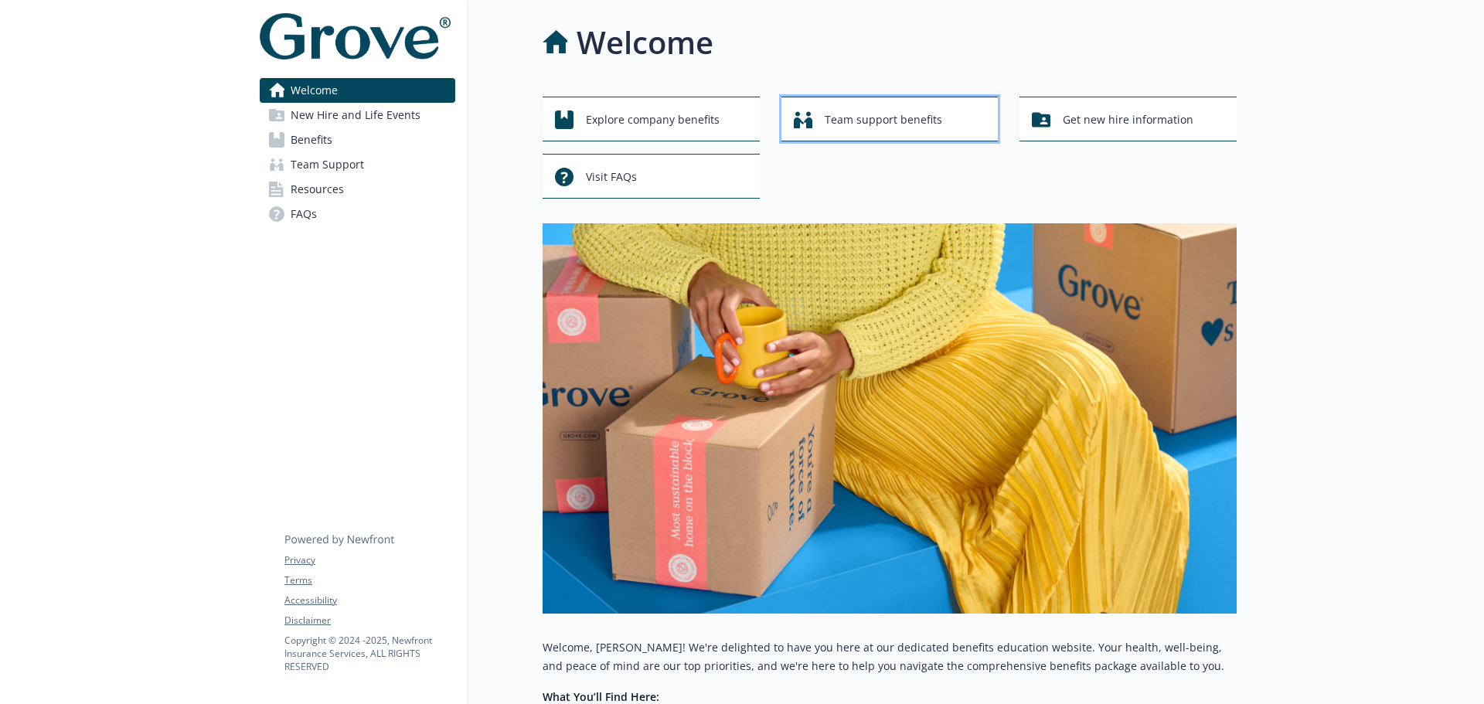
click at [889, 110] on span "Team support benefits" at bounding box center [884, 119] width 118 height 29
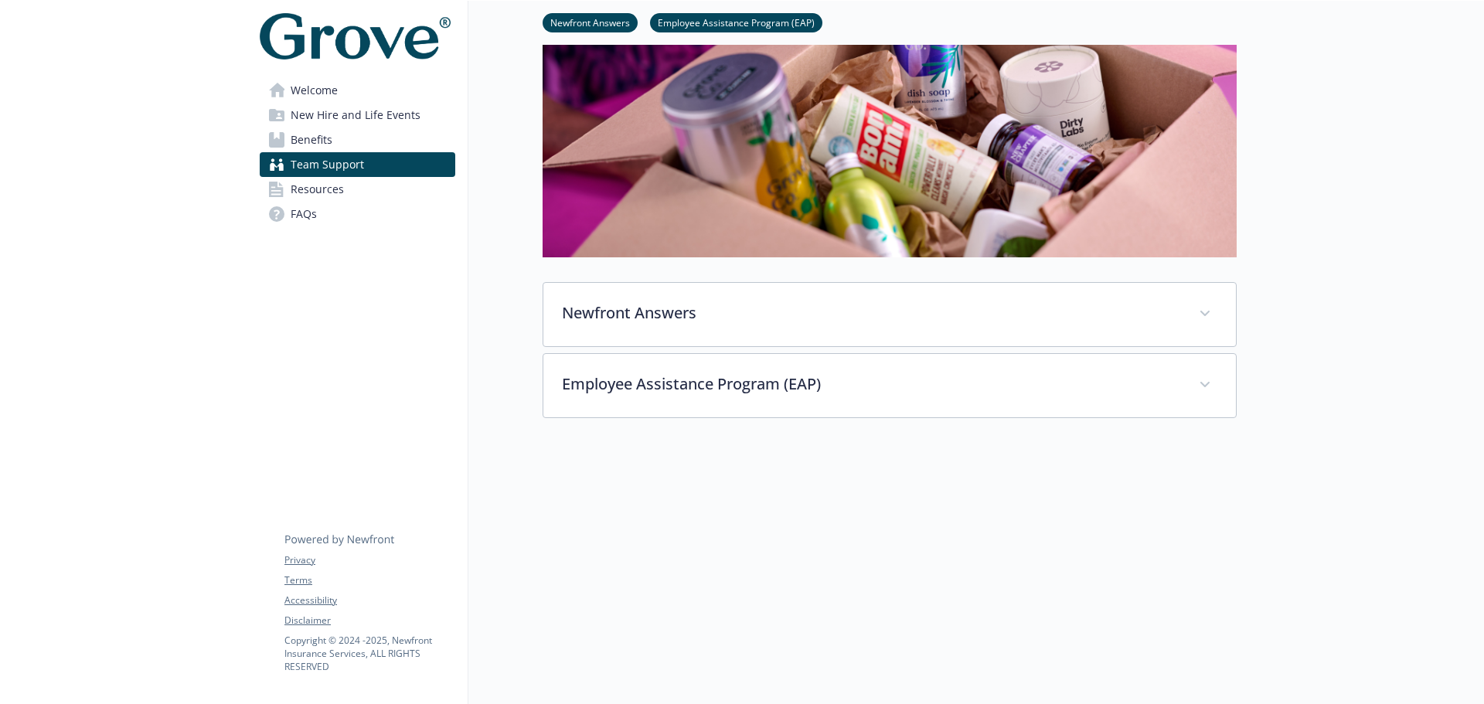
scroll to position [291, 0]
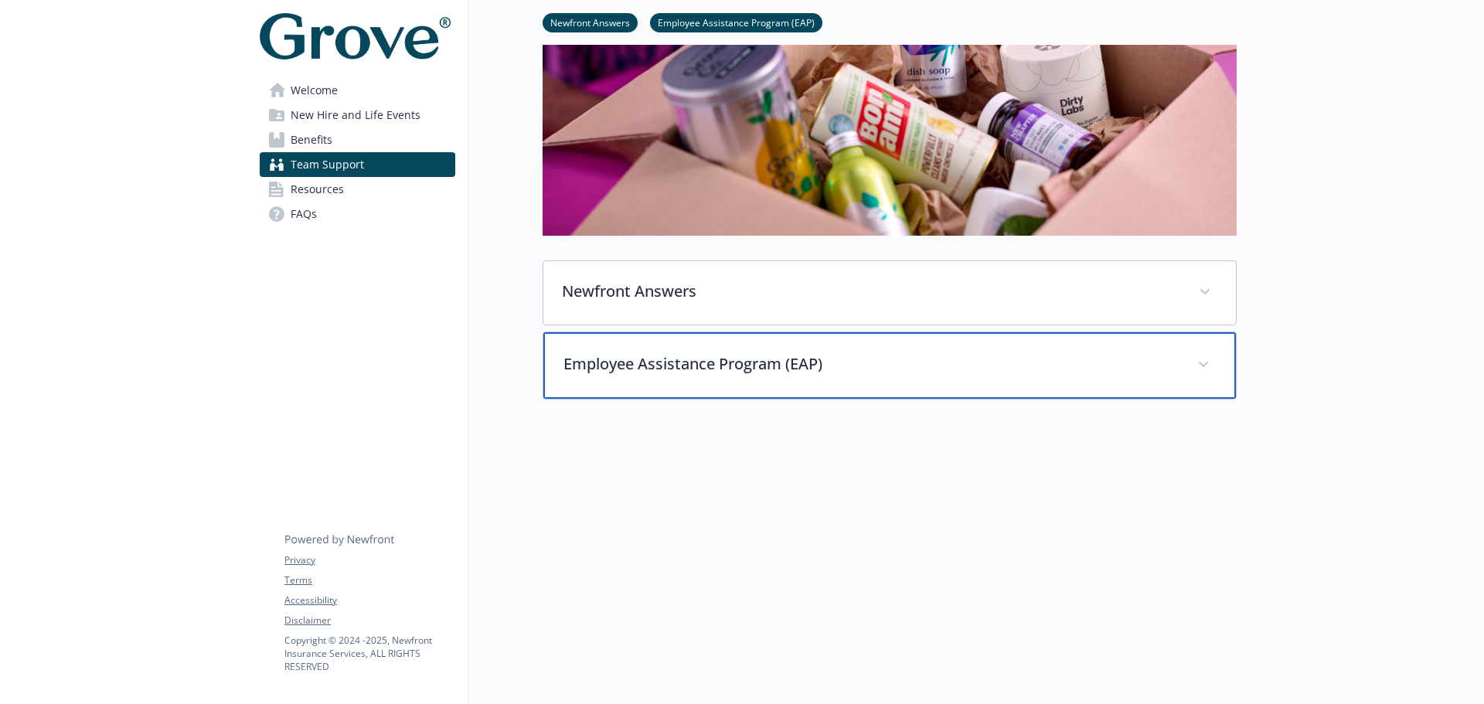
click at [778, 355] on p "Employee Assistance Program (EAP)" at bounding box center [871, 364] width 615 height 23
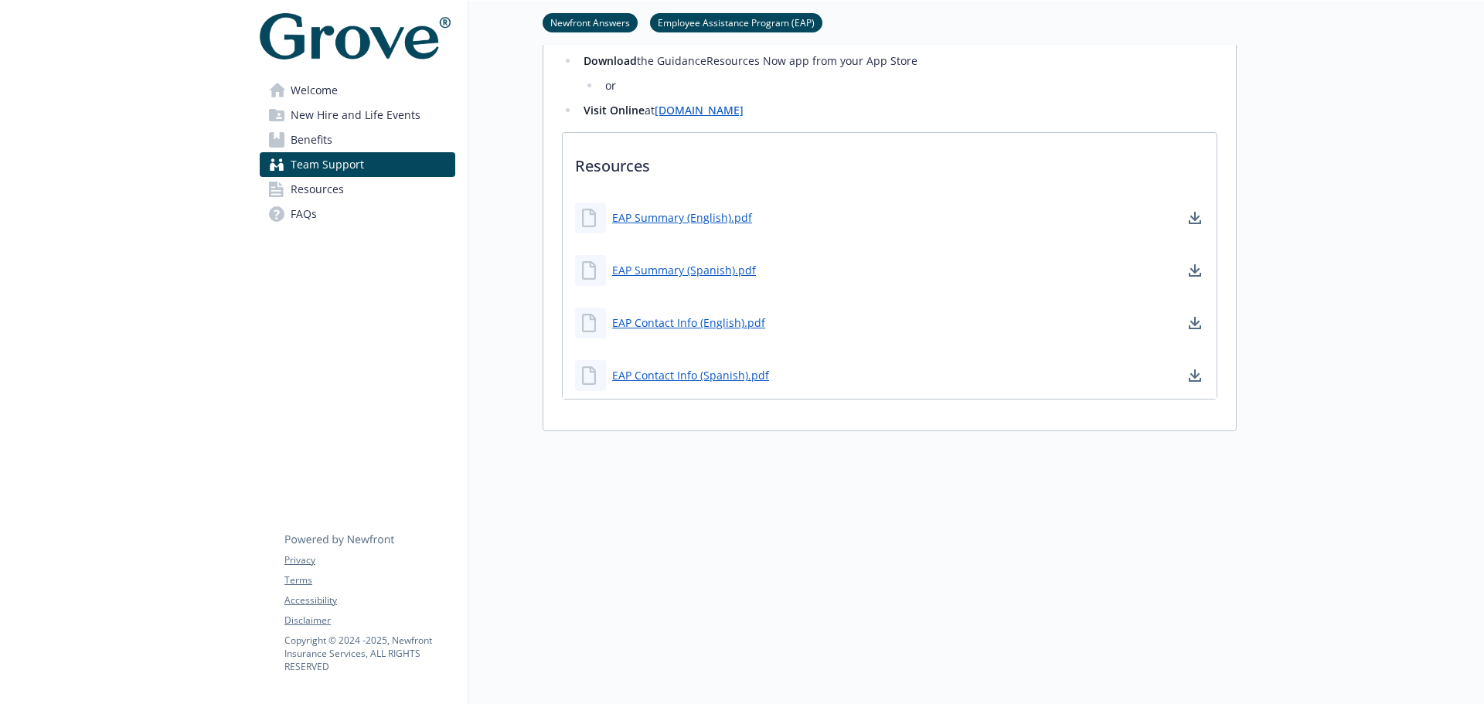
scroll to position [1606, 0]
